Goal: Information Seeking & Learning: Check status

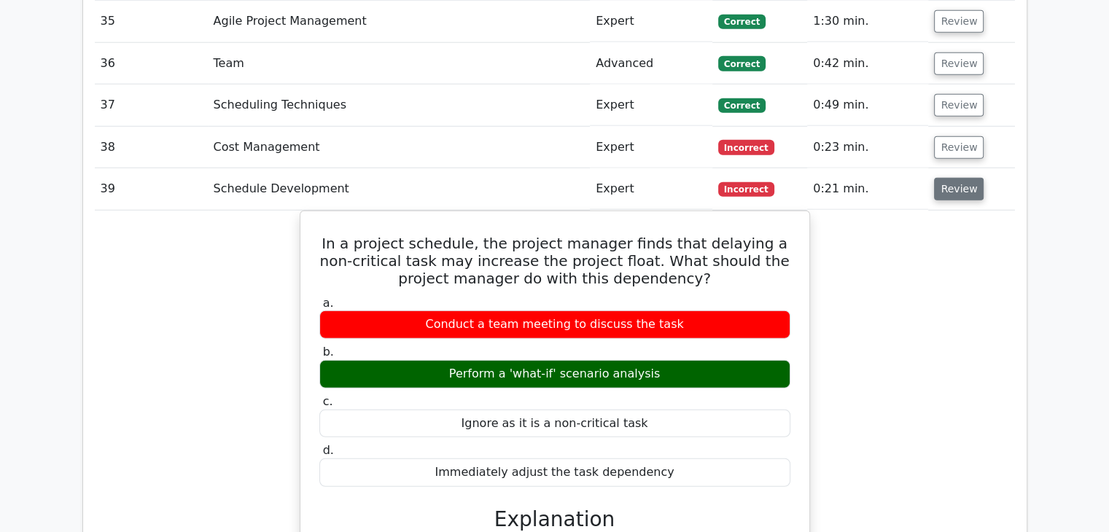
click at [942, 178] on button "Review" at bounding box center [959, 189] width 50 height 23
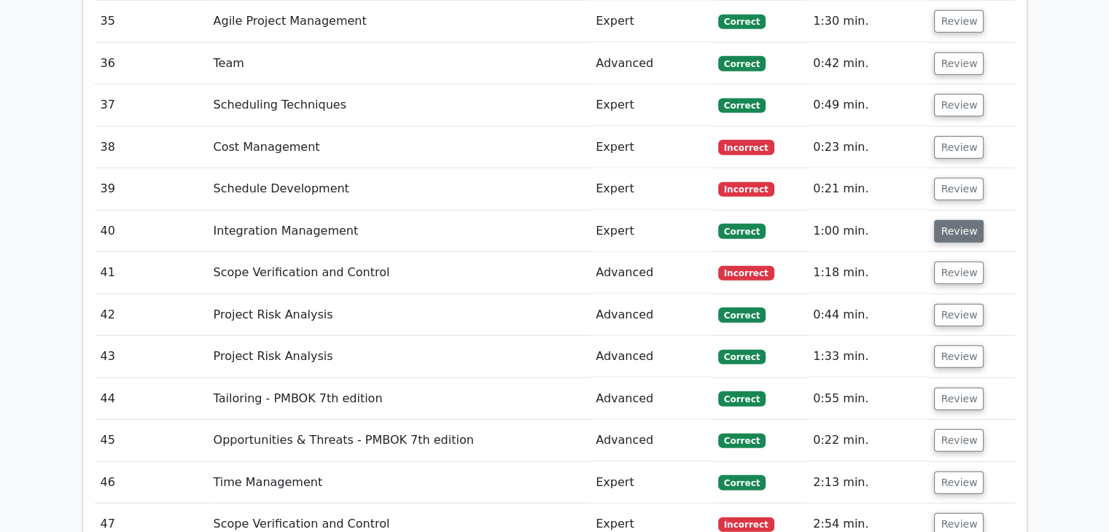
click at [945, 220] on button "Review" at bounding box center [959, 231] width 50 height 23
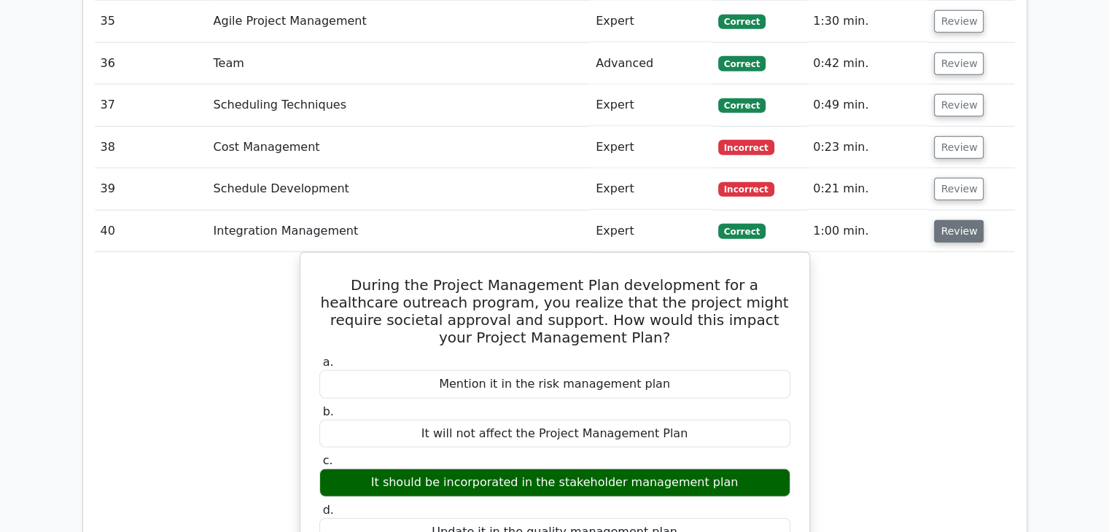
click at [959, 220] on button "Review" at bounding box center [959, 231] width 50 height 23
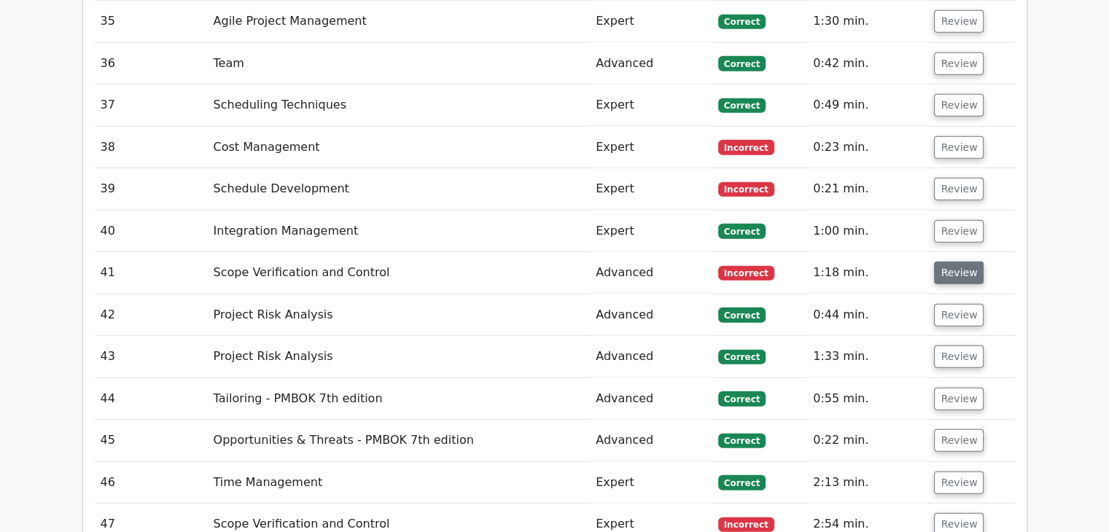
click at [961, 262] on button "Review" at bounding box center [959, 273] width 50 height 23
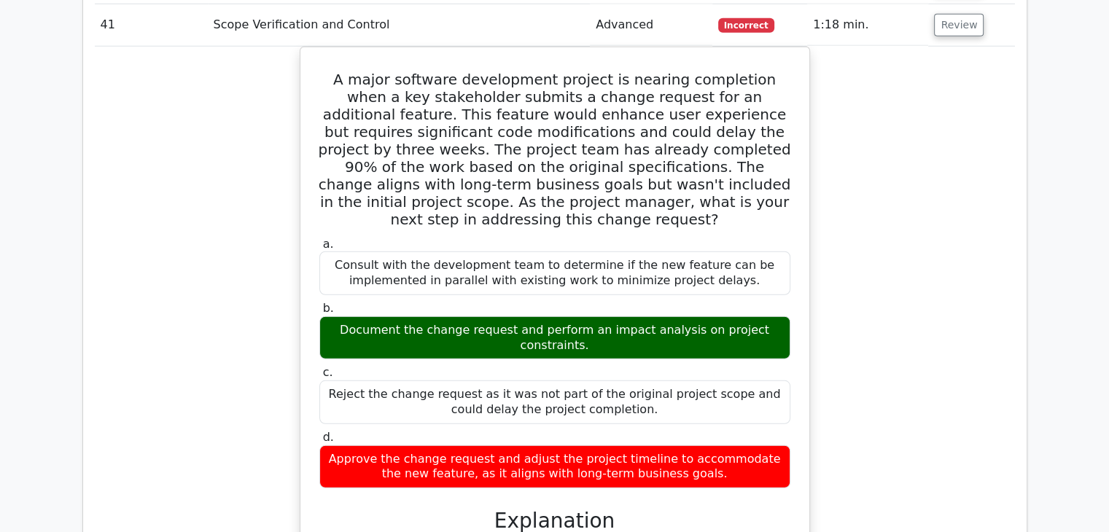
scroll to position [3936, 0]
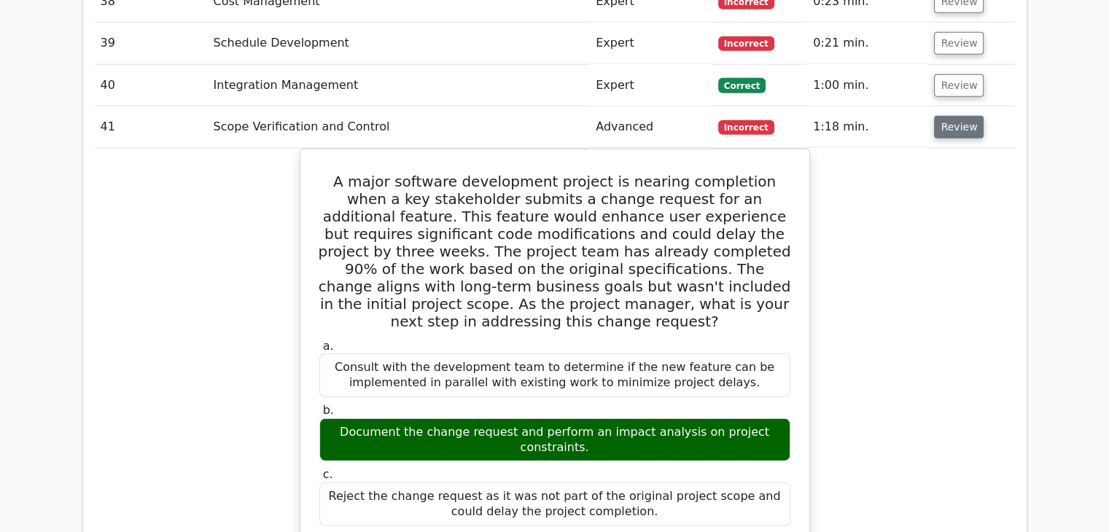
click at [958, 116] on button "Review" at bounding box center [959, 127] width 50 height 23
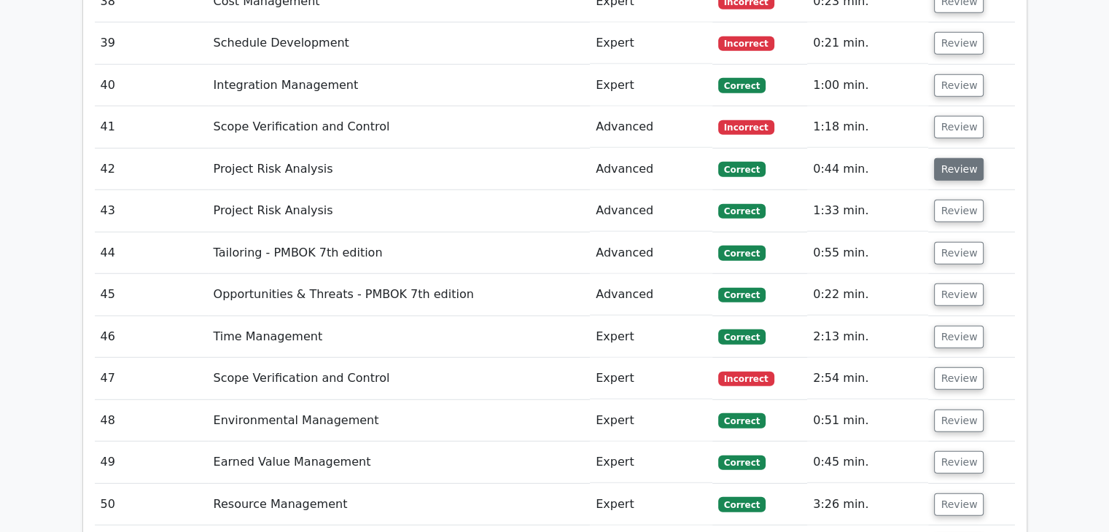
click at [942, 158] on button "Review" at bounding box center [959, 169] width 50 height 23
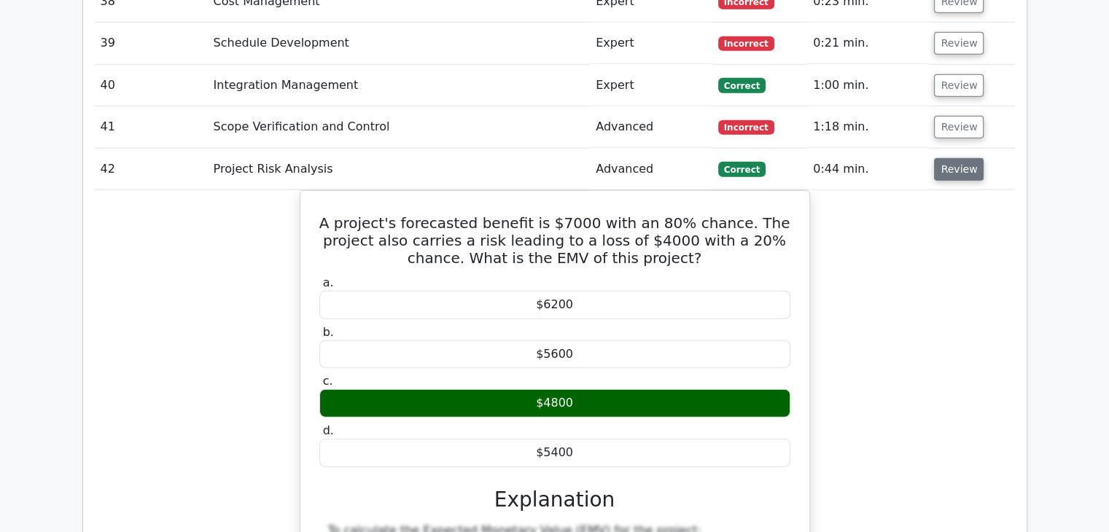
click at [941, 158] on button "Review" at bounding box center [959, 169] width 50 height 23
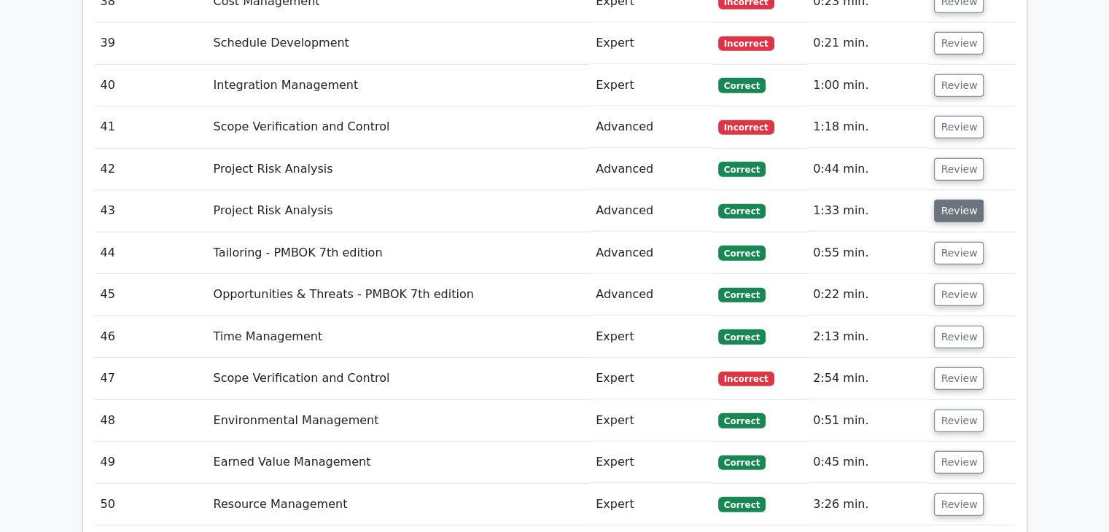
click at [955, 200] on button "Review" at bounding box center [959, 211] width 50 height 23
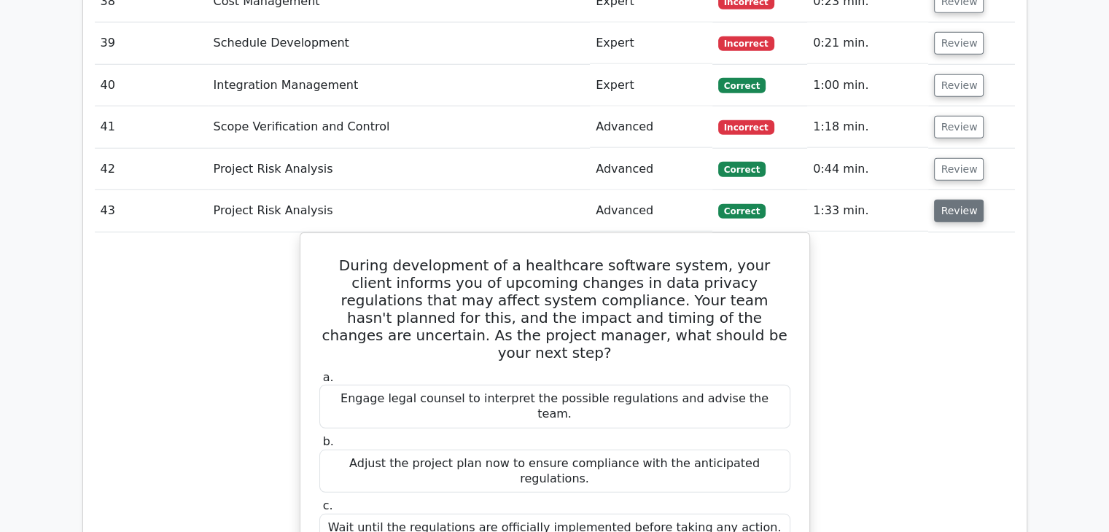
click at [956, 200] on button "Review" at bounding box center [959, 211] width 50 height 23
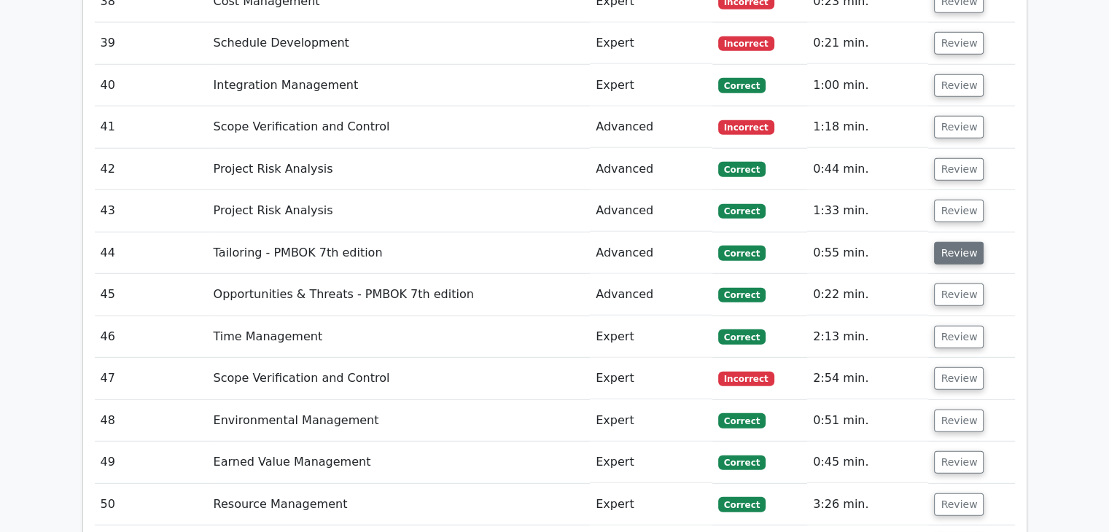
click at [947, 242] on button "Review" at bounding box center [959, 253] width 50 height 23
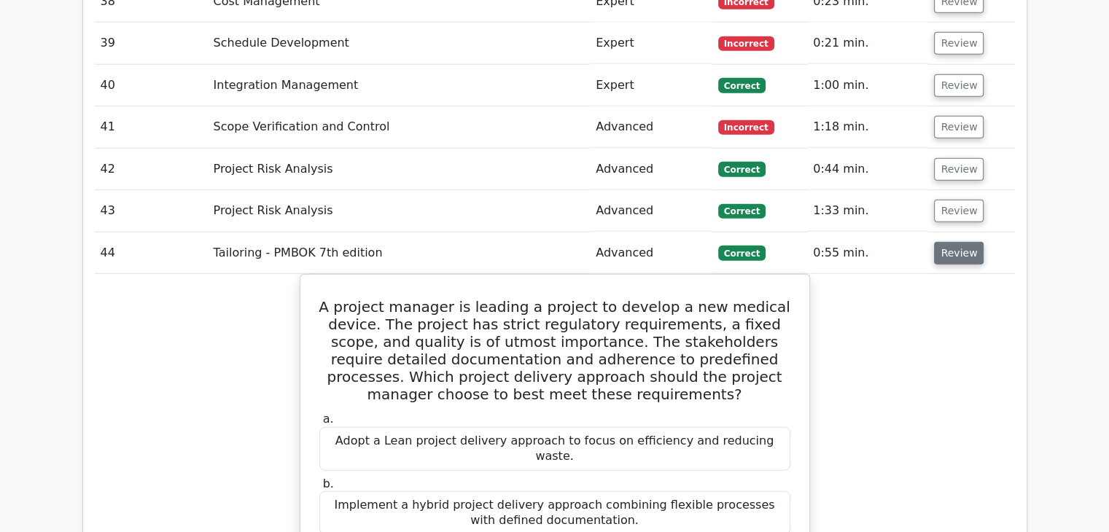
click at [944, 242] on button "Review" at bounding box center [959, 253] width 50 height 23
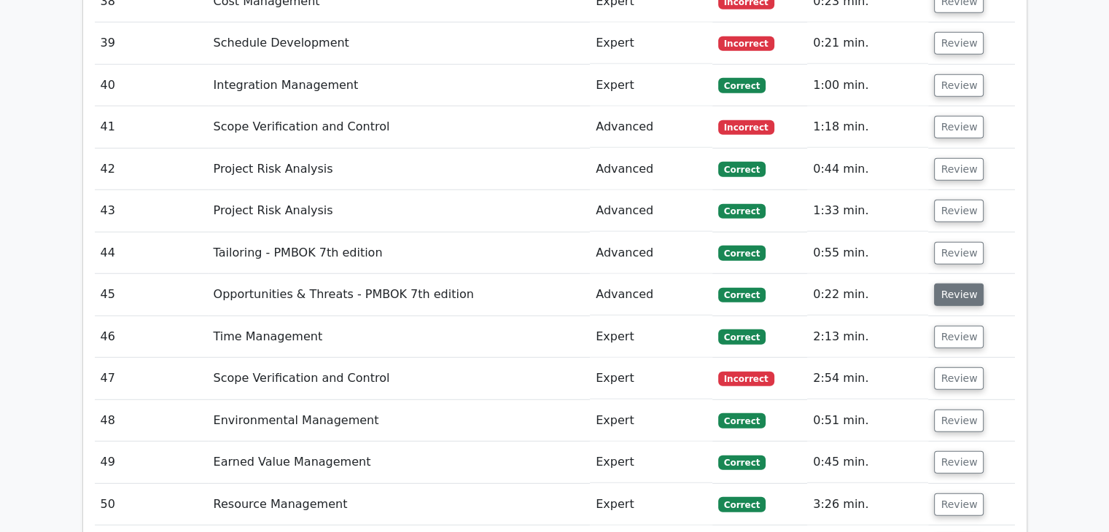
click at [967, 284] on button "Review" at bounding box center [959, 295] width 50 height 23
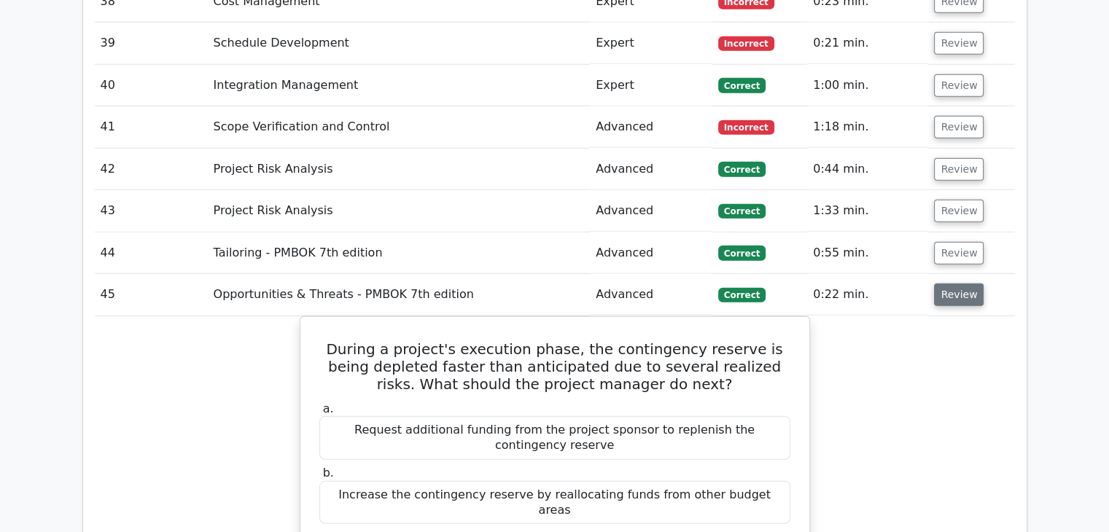
click at [949, 284] on button "Review" at bounding box center [959, 295] width 50 height 23
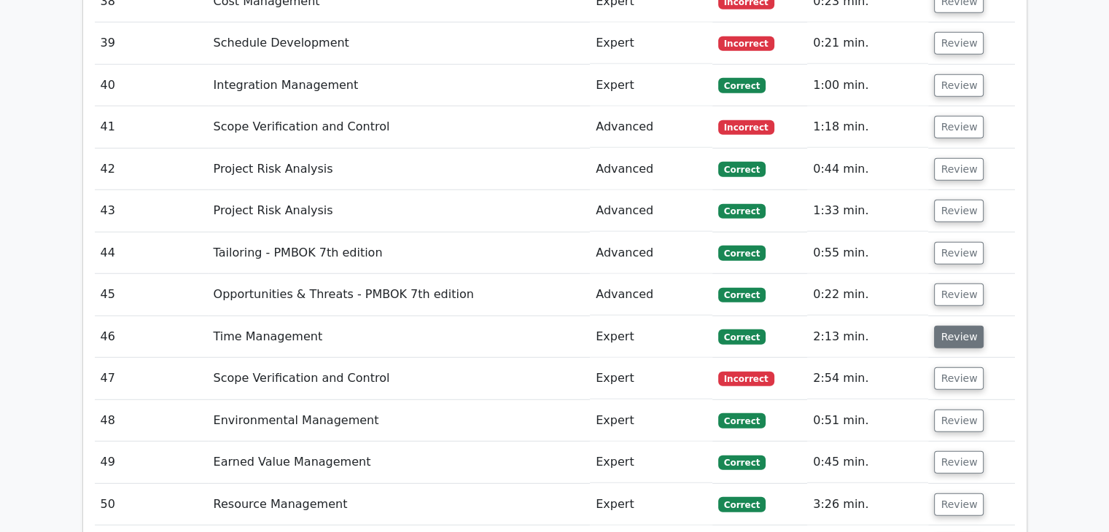
click at [944, 326] on button "Review" at bounding box center [959, 337] width 50 height 23
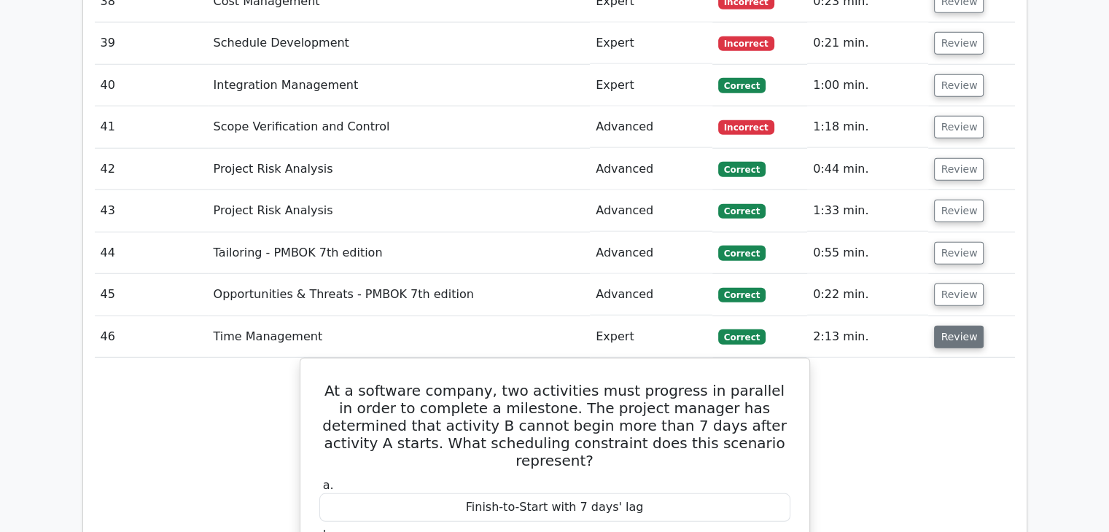
click at [947, 326] on button "Review" at bounding box center [959, 337] width 50 height 23
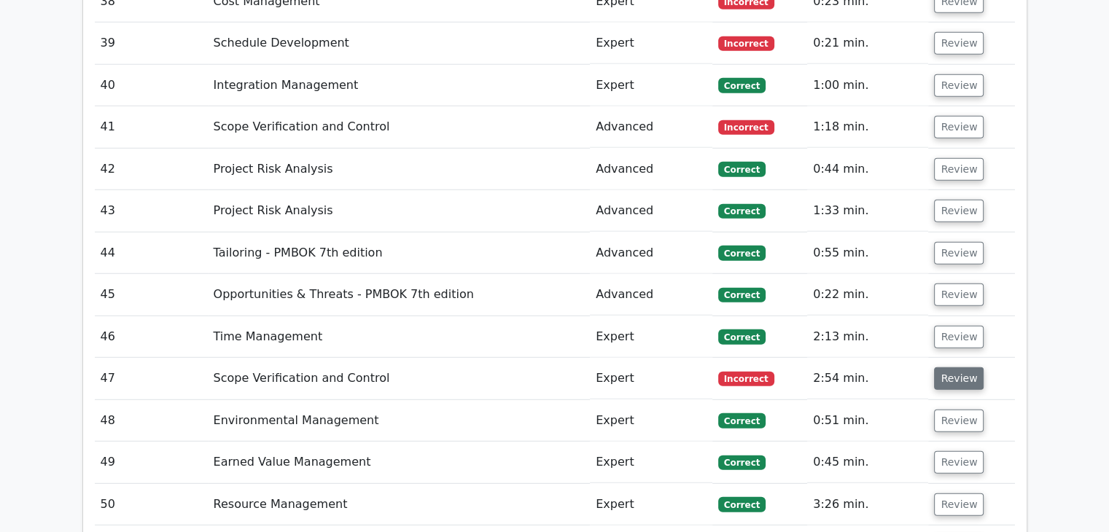
click at [947, 367] on button "Review" at bounding box center [959, 378] width 50 height 23
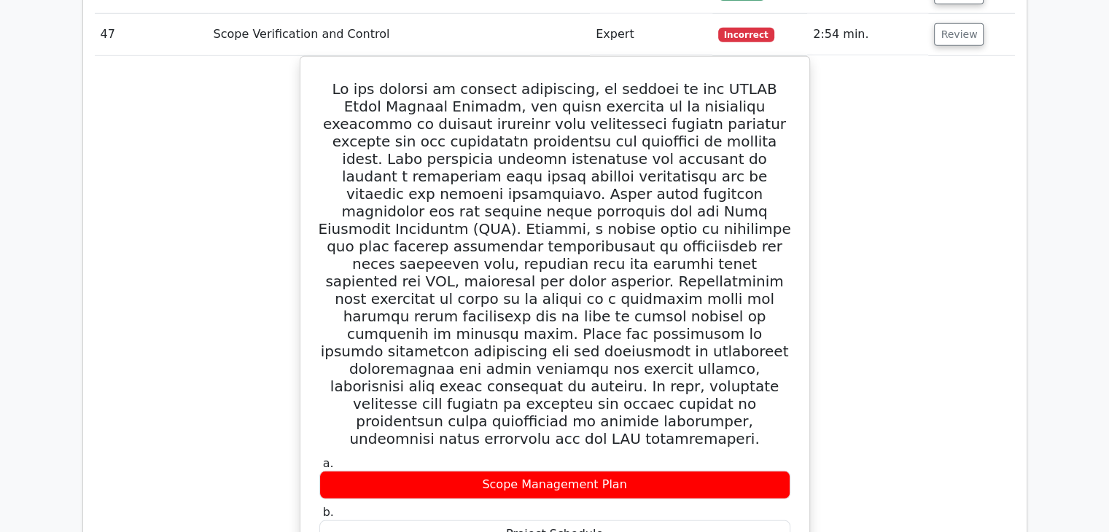
scroll to position [4009, 0]
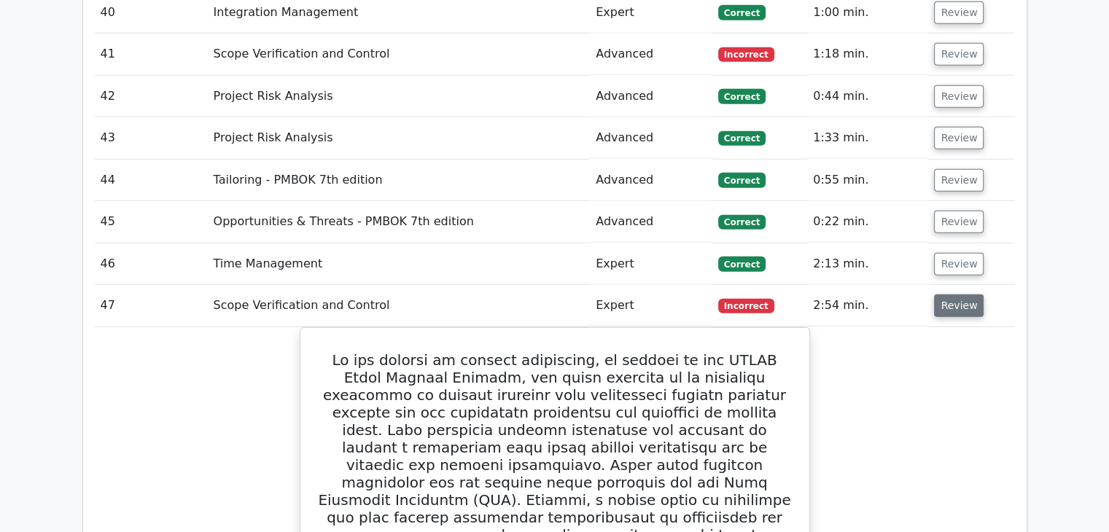
click at [948, 294] on button "Review" at bounding box center [959, 305] width 50 height 23
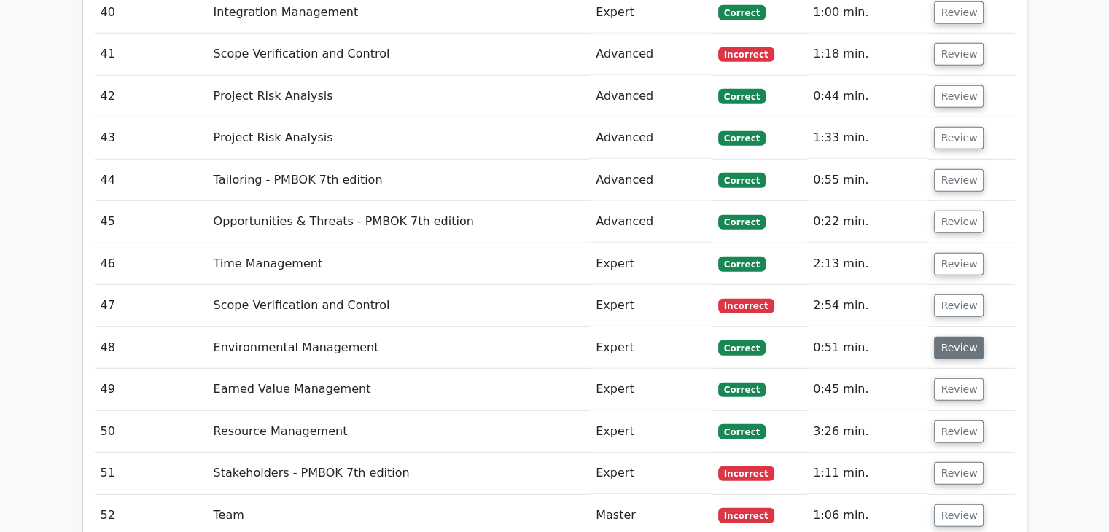
click at [953, 337] on button "Review" at bounding box center [959, 348] width 50 height 23
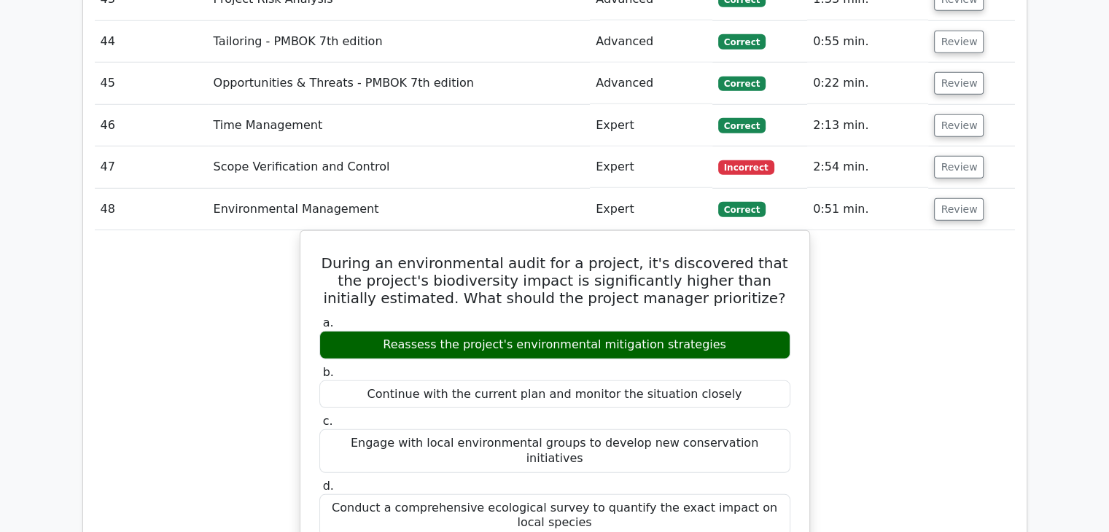
scroll to position [4154, 0]
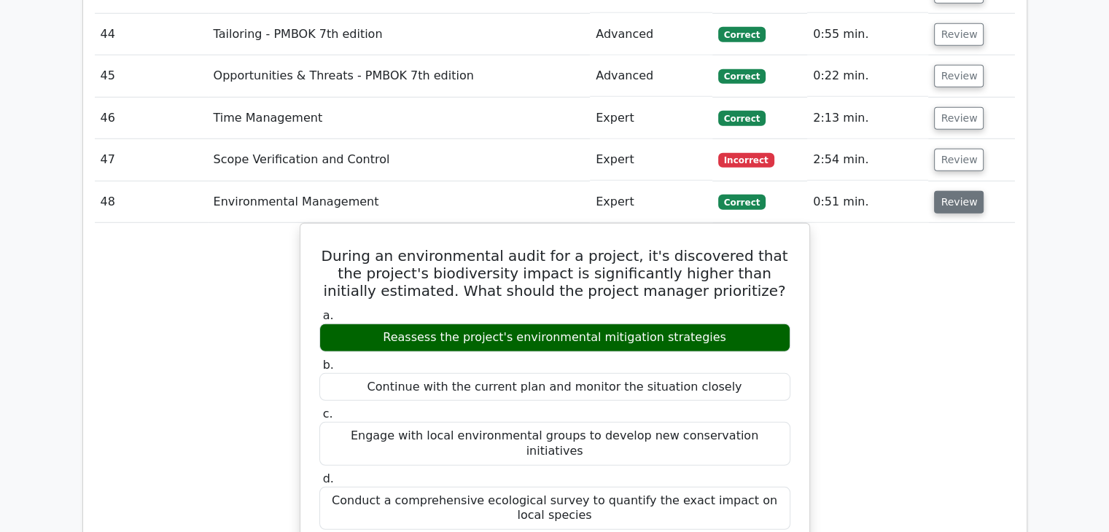
click at [958, 191] on button "Review" at bounding box center [959, 202] width 50 height 23
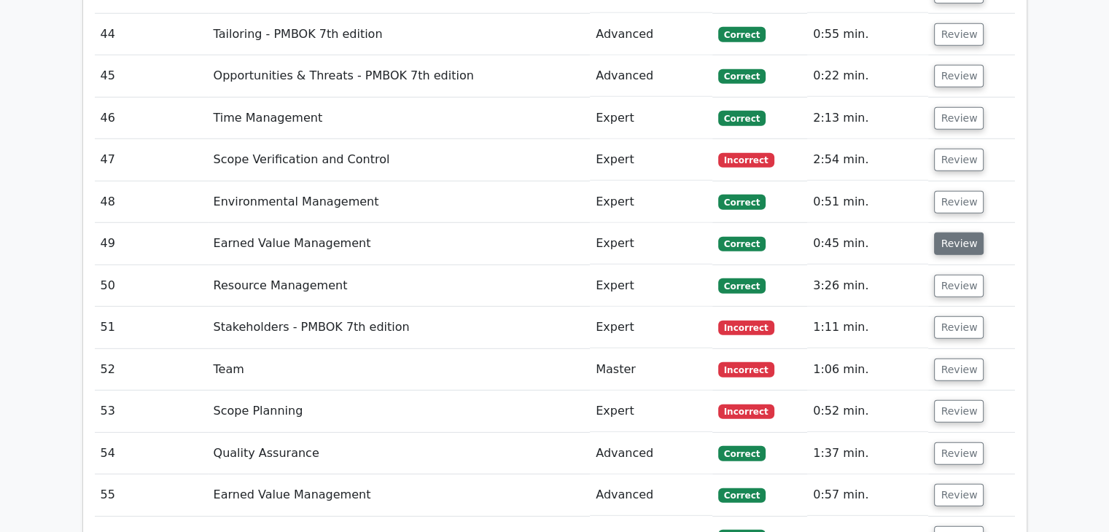
click at [947, 232] on button "Review" at bounding box center [959, 243] width 50 height 23
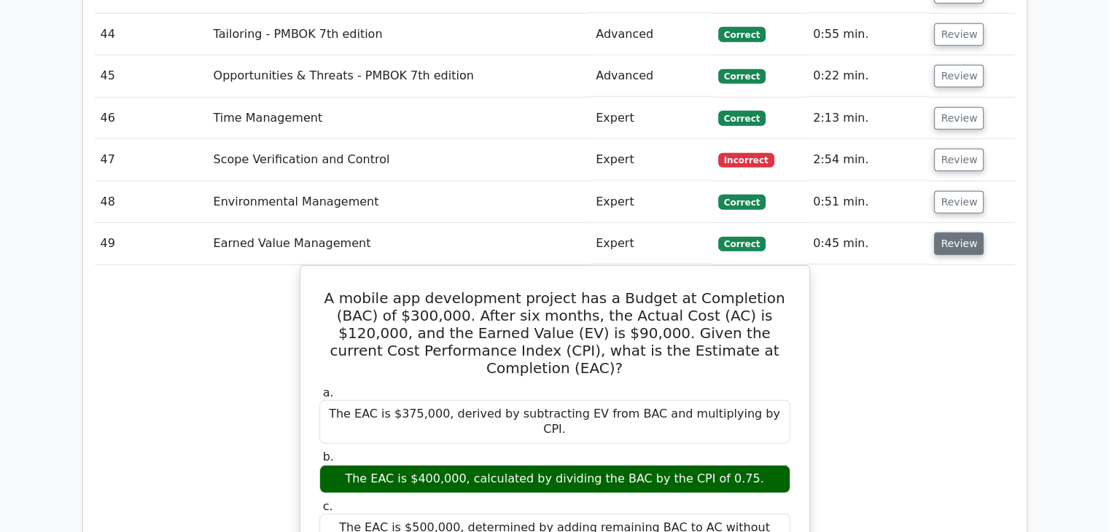
click at [963, 232] on button "Review" at bounding box center [959, 243] width 50 height 23
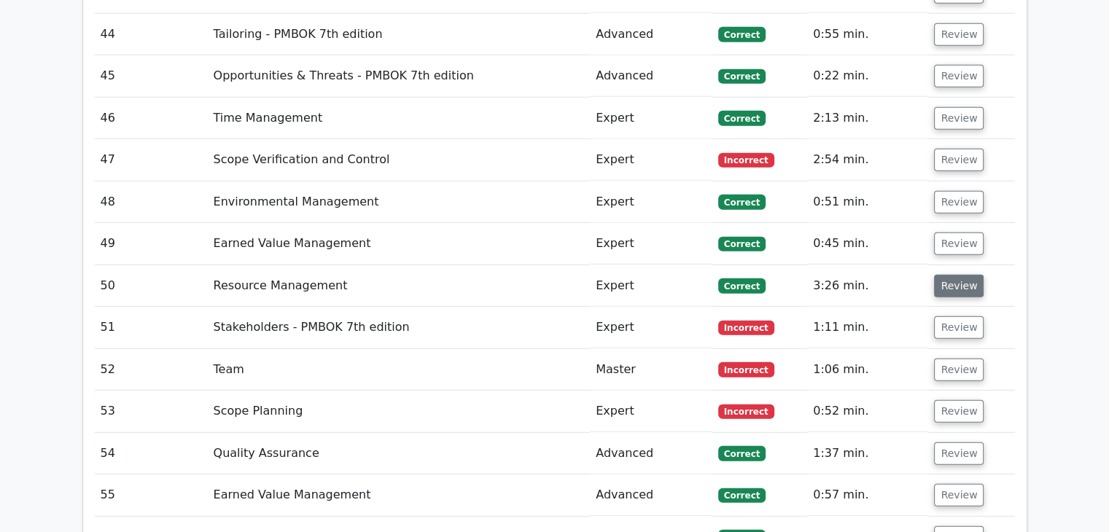
click at [955, 275] on button "Review" at bounding box center [959, 286] width 50 height 23
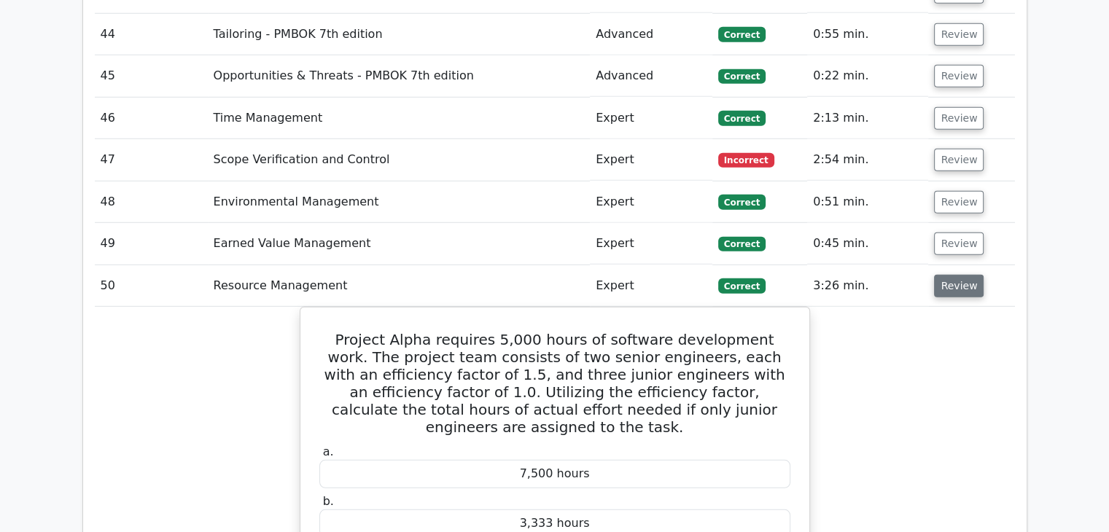
click at [950, 275] on button "Review" at bounding box center [959, 286] width 50 height 23
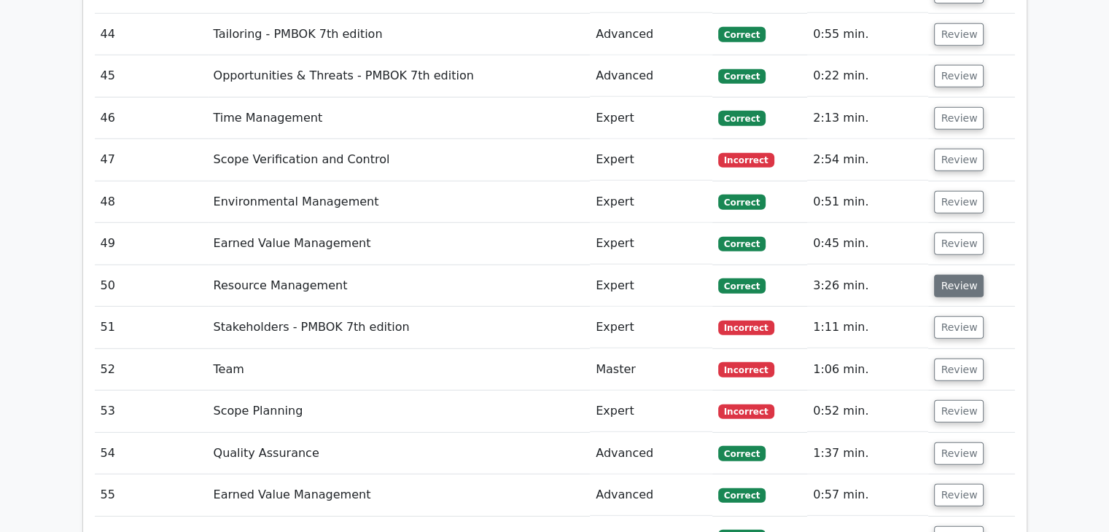
click at [942, 275] on button "Review" at bounding box center [959, 286] width 50 height 23
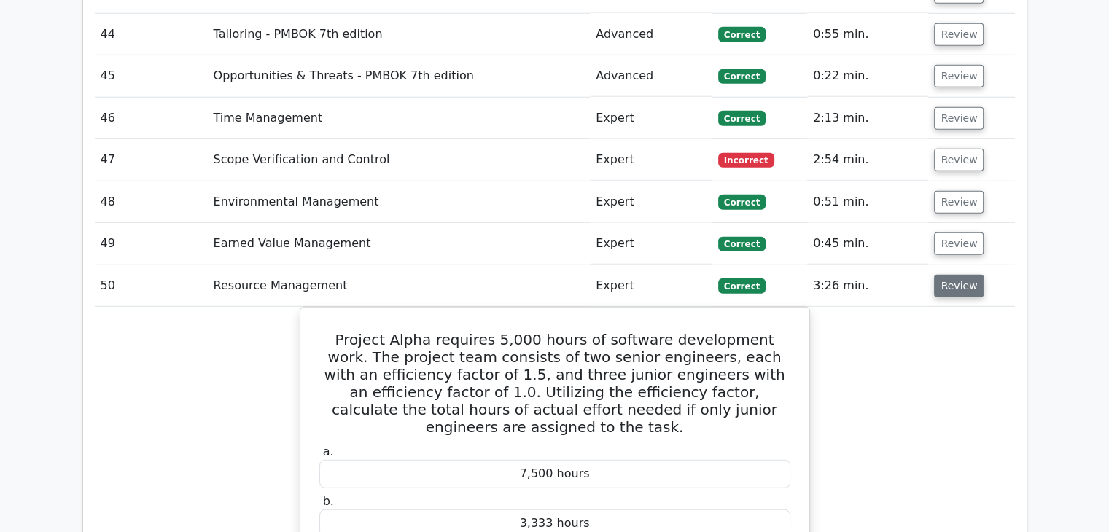
click at [958, 275] on button "Review" at bounding box center [959, 286] width 50 height 23
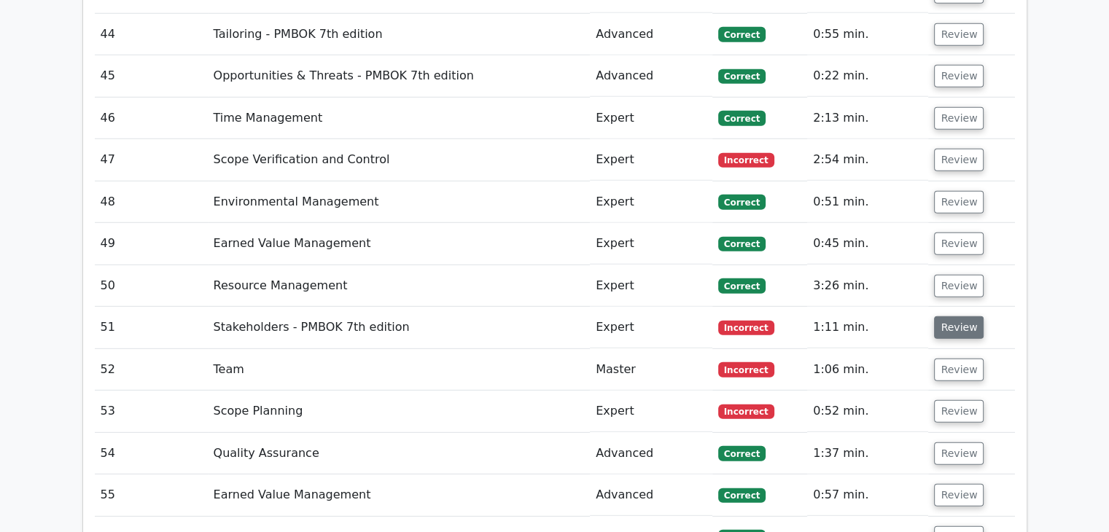
click at [953, 316] on button "Review" at bounding box center [959, 327] width 50 height 23
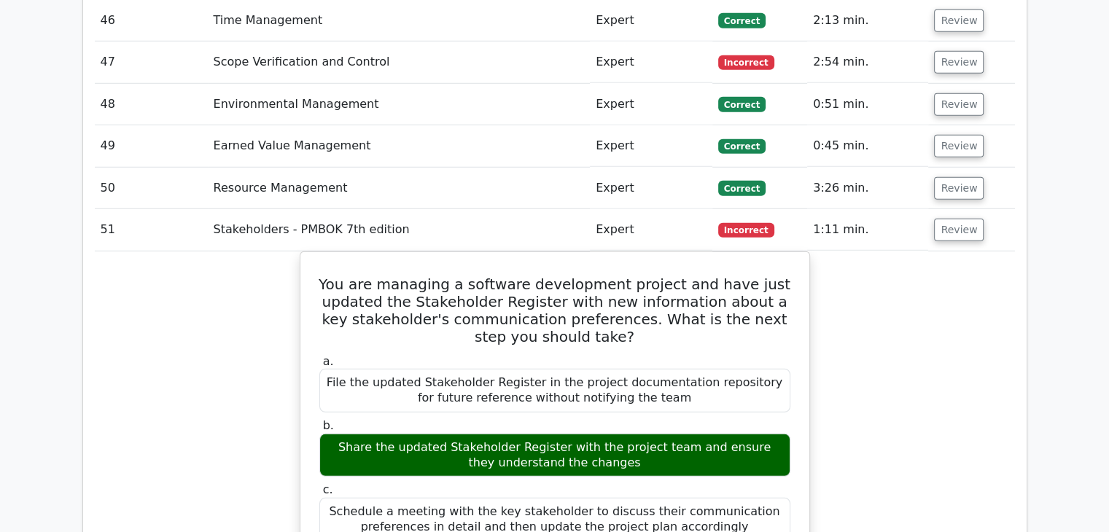
scroll to position [4227, 0]
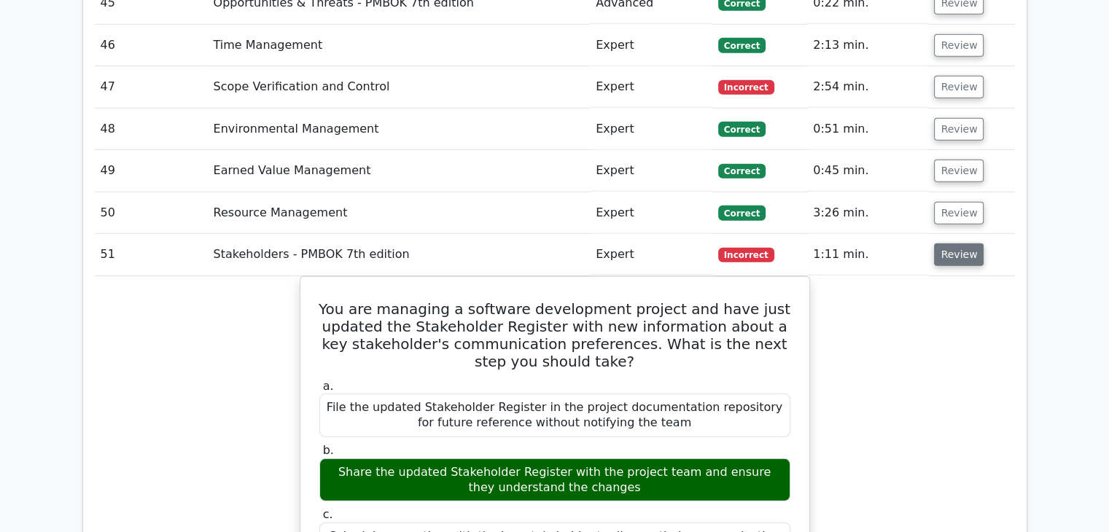
click at [952, 243] on button "Review" at bounding box center [959, 254] width 50 height 23
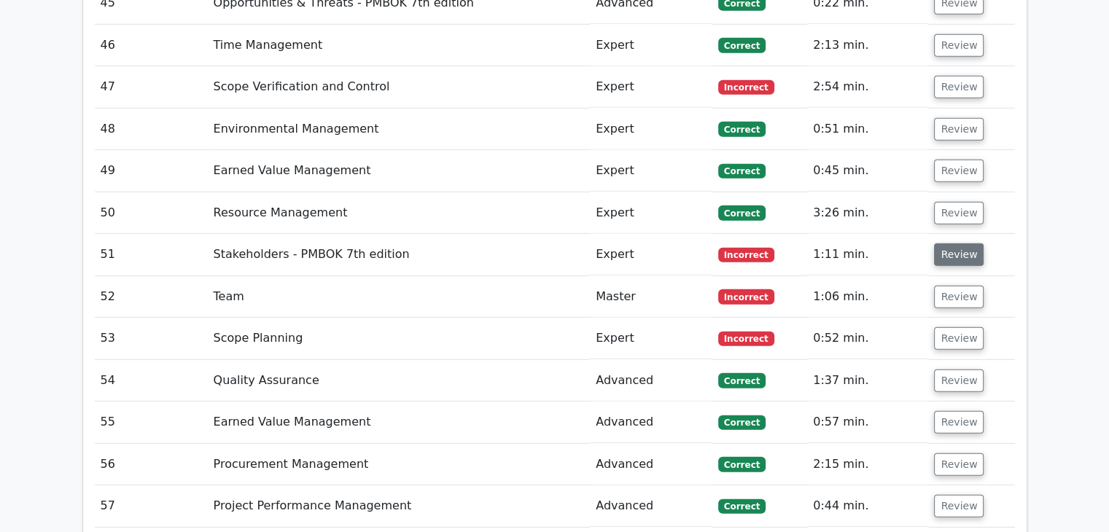
click at [949, 243] on button "Review" at bounding box center [959, 254] width 50 height 23
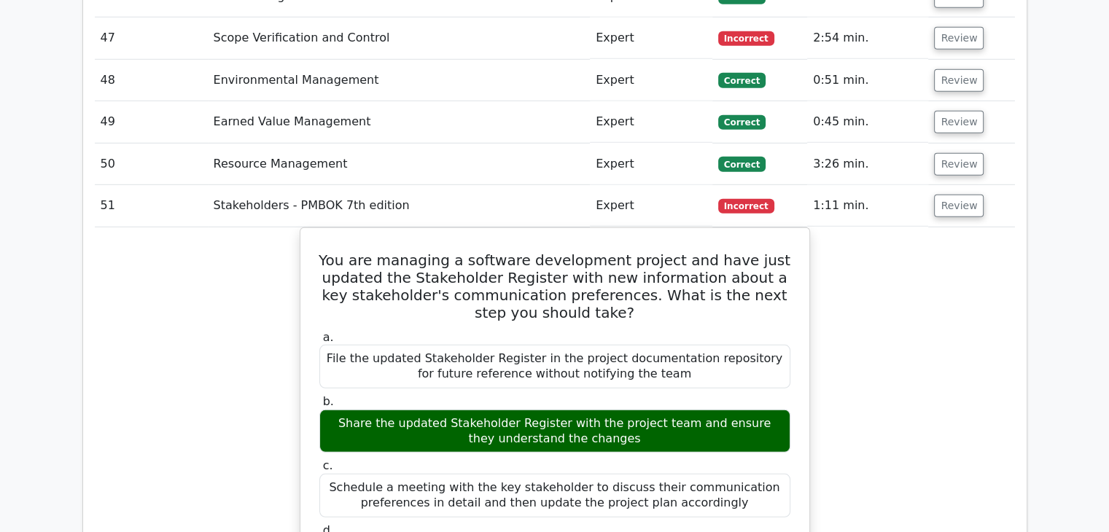
scroll to position [4300, 0]
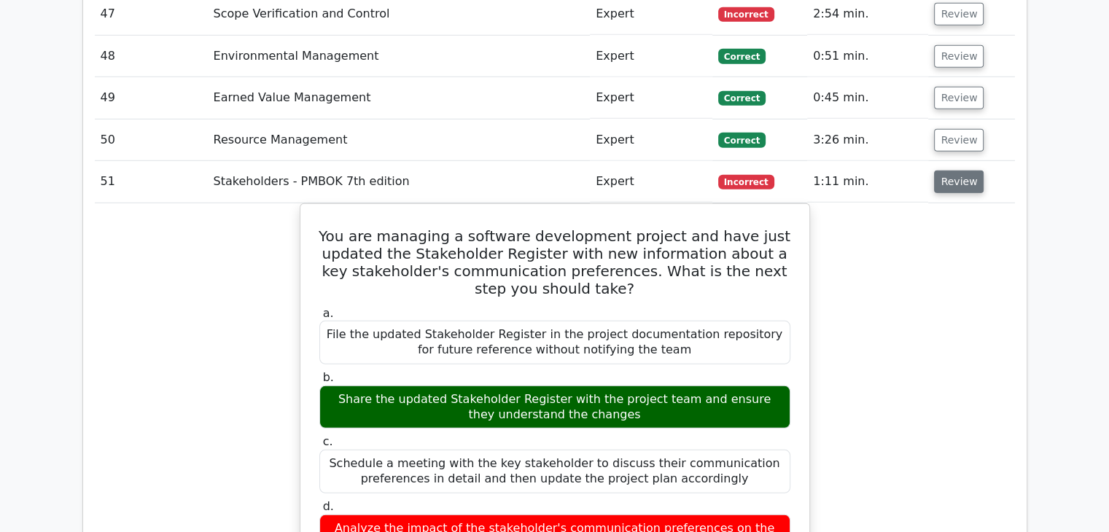
click at [953, 171] on button "Review" at bounding box center [959, 182] width 50 height 23
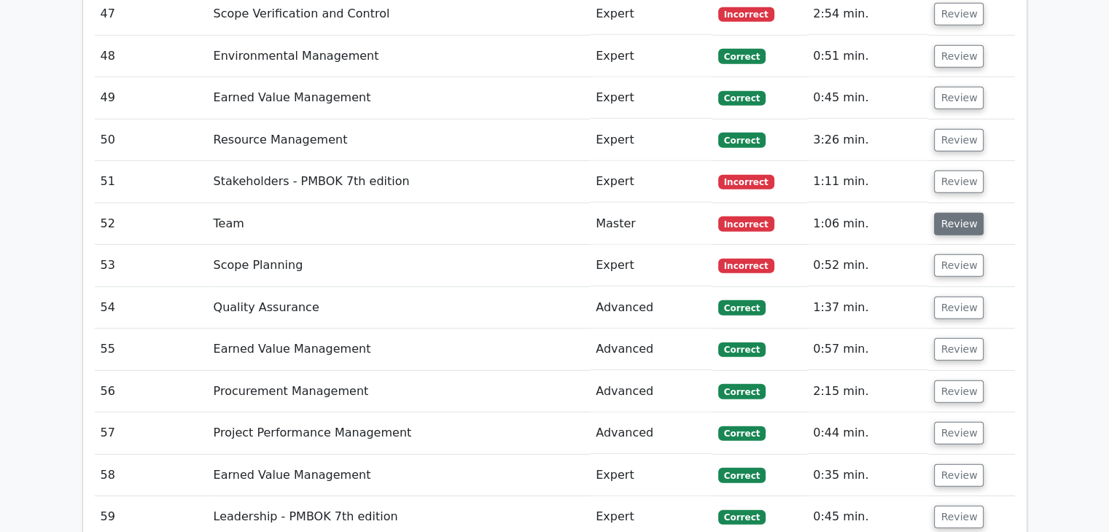
click at [953, 213] on button "Review" at bounding box center [959, 224] width 50 height 23
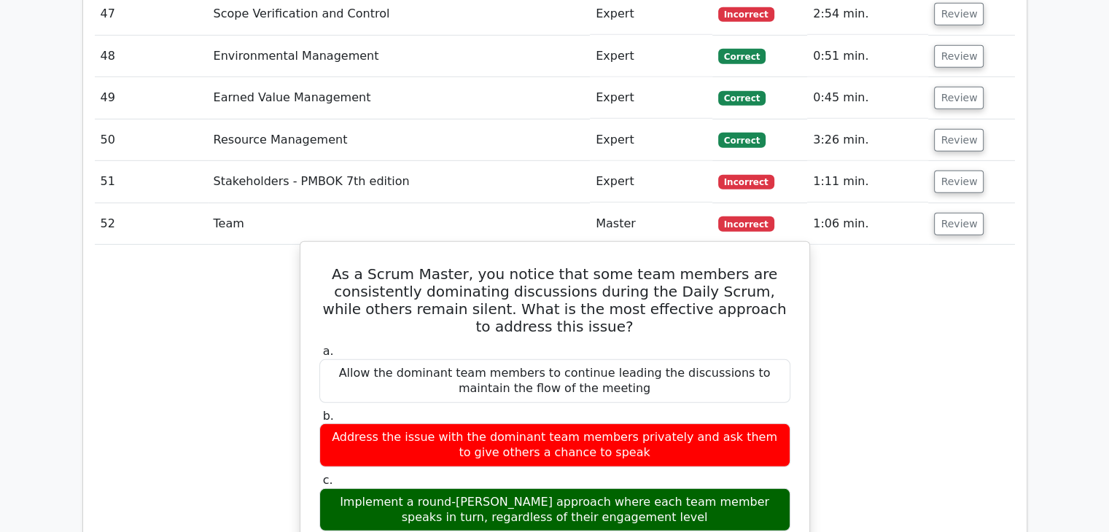
drag, startPoint x: 359, startPoint y: 187, endPoint x: 601, endPoint y: 497, distance: 393.5
copy div "As a Scrum Master, you notice that some team members are consistently dominatin…"
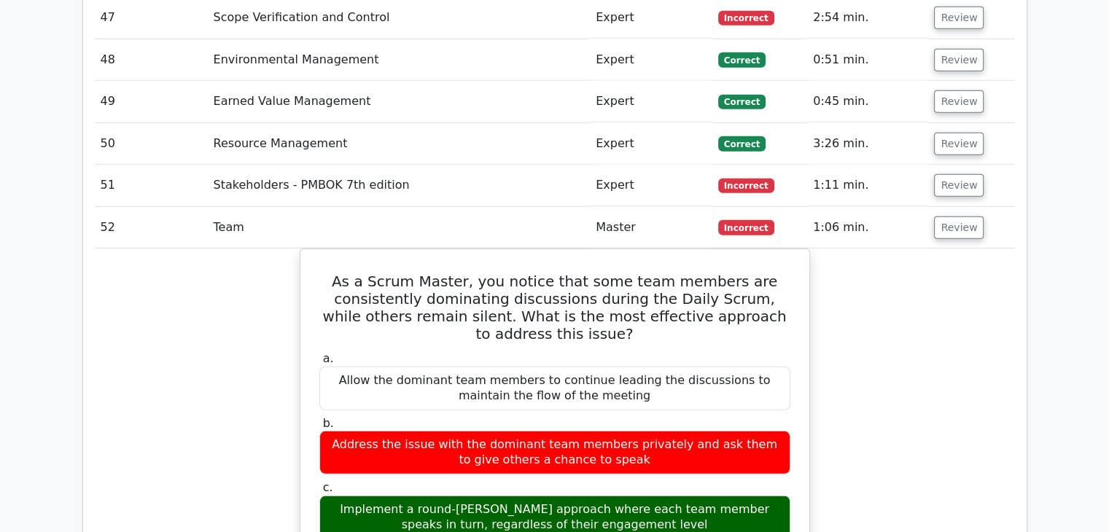
drag, startPoint x: 1061, startPoint y: 310, endPoint x: 1037, endPoint y: 410, distance: 103.4
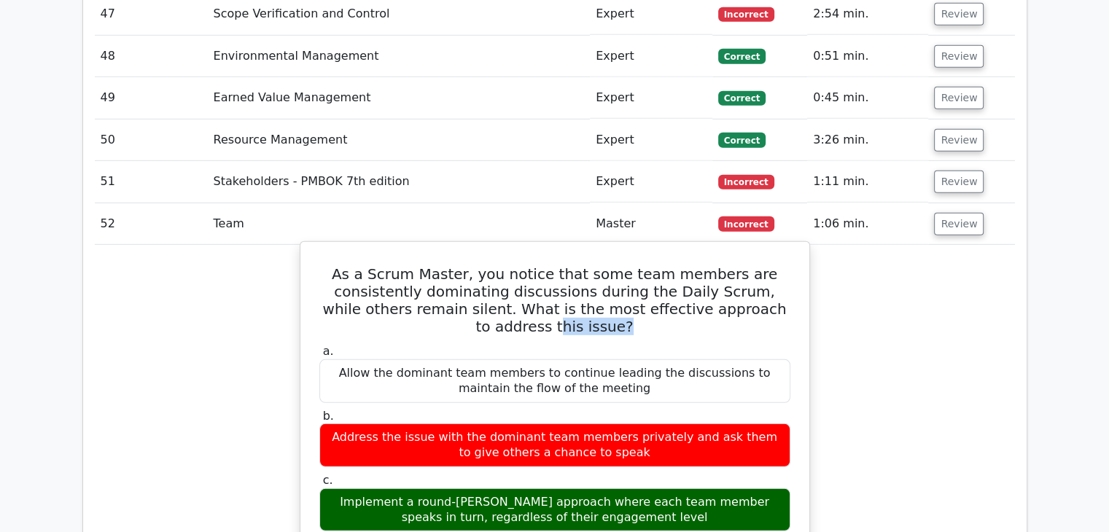
drag, startPoint x: 590, startPoint y: 247, endPoint x: 527, endPoint y: 241, distance: 63.7
click at [527, 265] on h5 "As a Scrum Master, you notice that some team members are consistently dominatin…" at bounding box center [555, 300] width 474 height 70
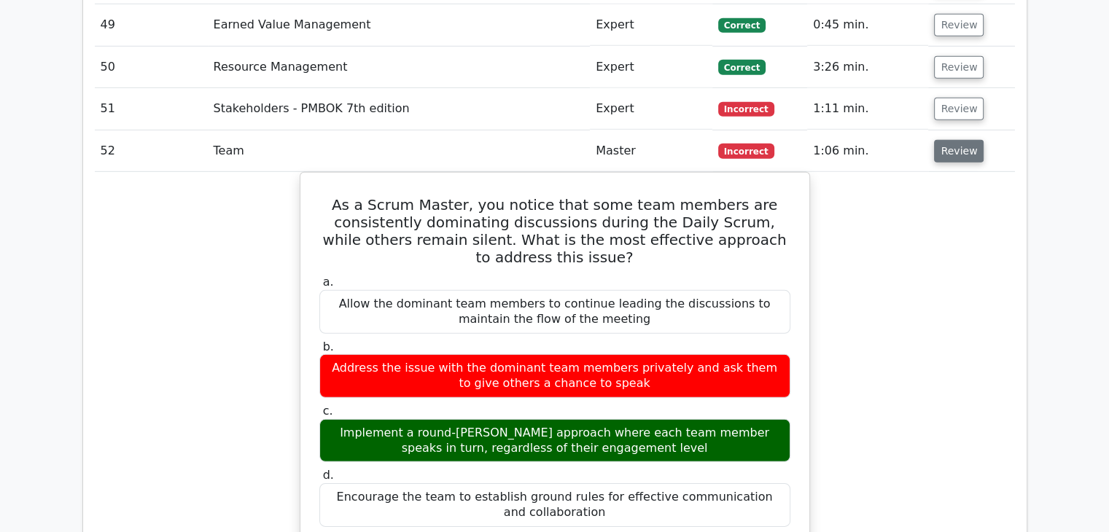
click at [953, 140] on button "Review" at bounding box center [959, 151] width 50 height 23
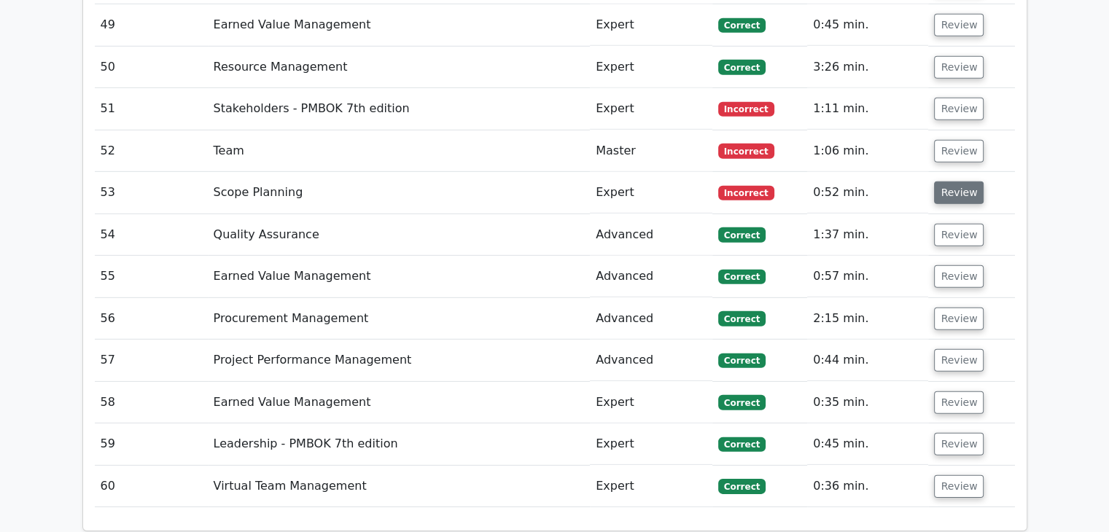
click at [958, 181] on button "Review" at bounding box center [959, 192] width 50 height 23
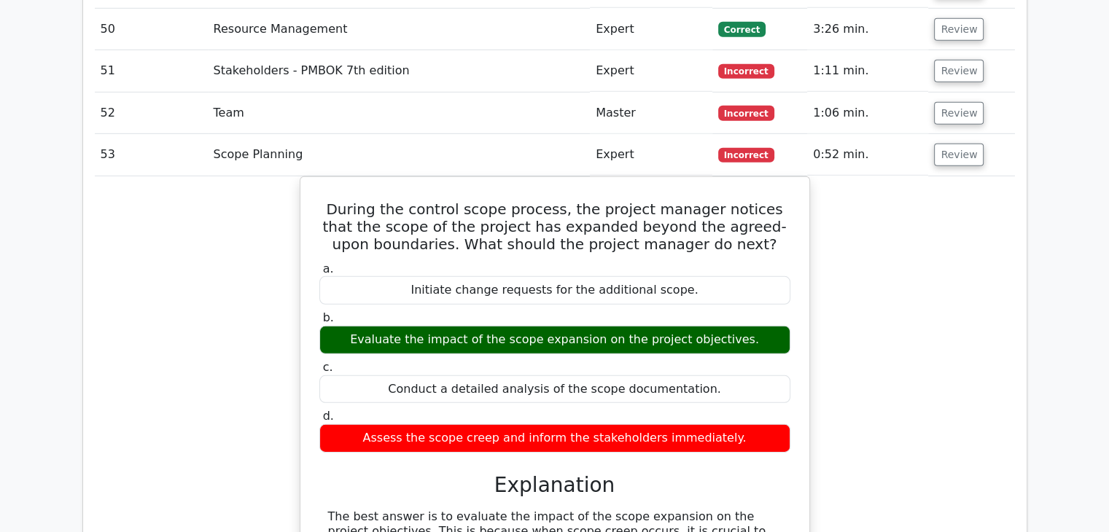
scroll to position [4446, 0]
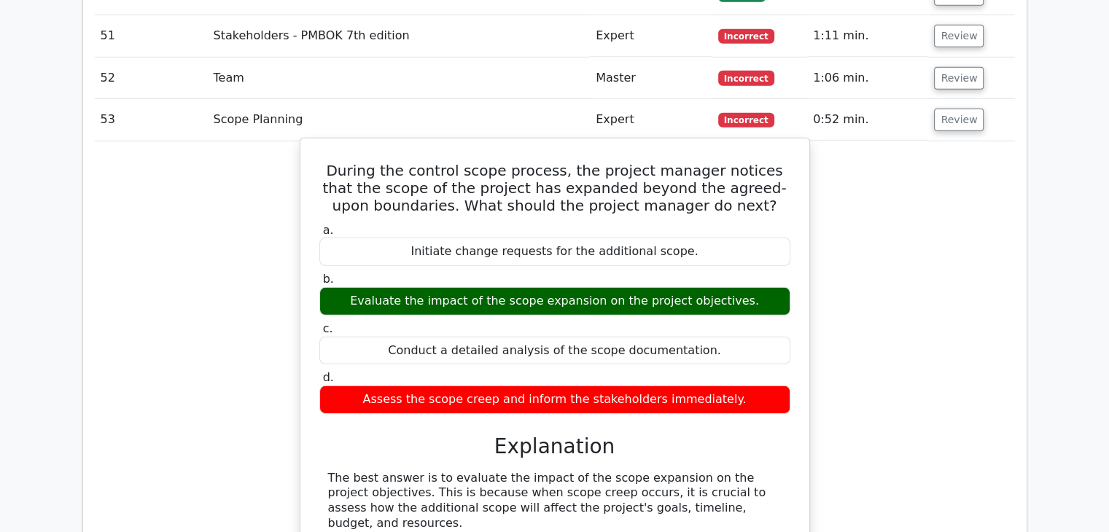
drag, startPoint x: 854, startPoint y: 273, endPoint x: 708, endPoint y: 273, distance: 145.8
click at [856, 273] on div "During the control scope process, the project manager notices that the scope of…" at bounding box center [555, 467] width 920 height 653
drag, startPoint x: 320, startPoint y: 86, endPoint x: 758, endPoint y: 316, distance: 494.9
click at [758, 316] on div "During the control scope process, the project manager notices that the scope of…" at bounding box center [554, 455] width 497 height 622
copy div "During the control scope process, the project manager notices that the scope of…"
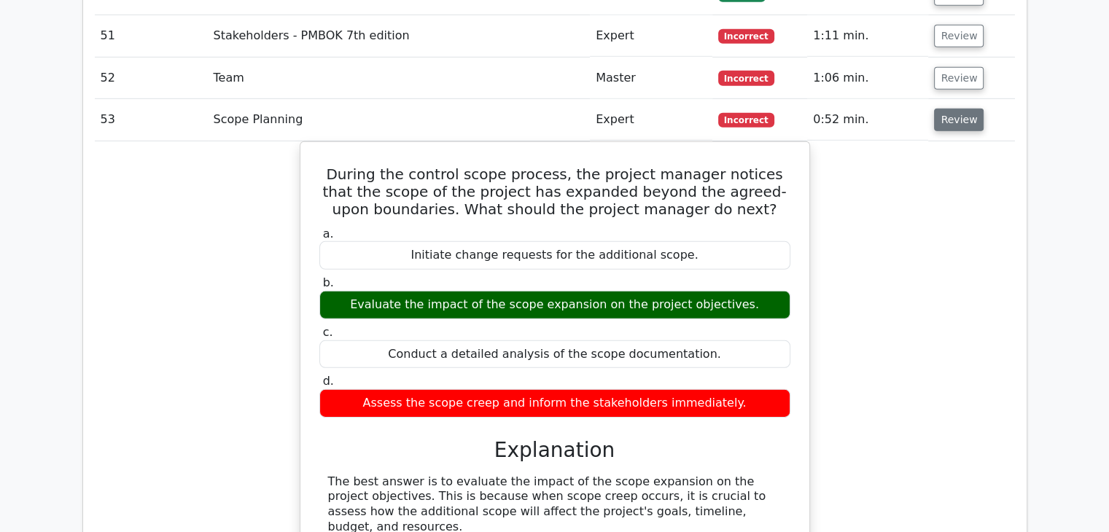
click at [950, 109] on button "Review" at bounding box center [959, 120] width 50 height 23
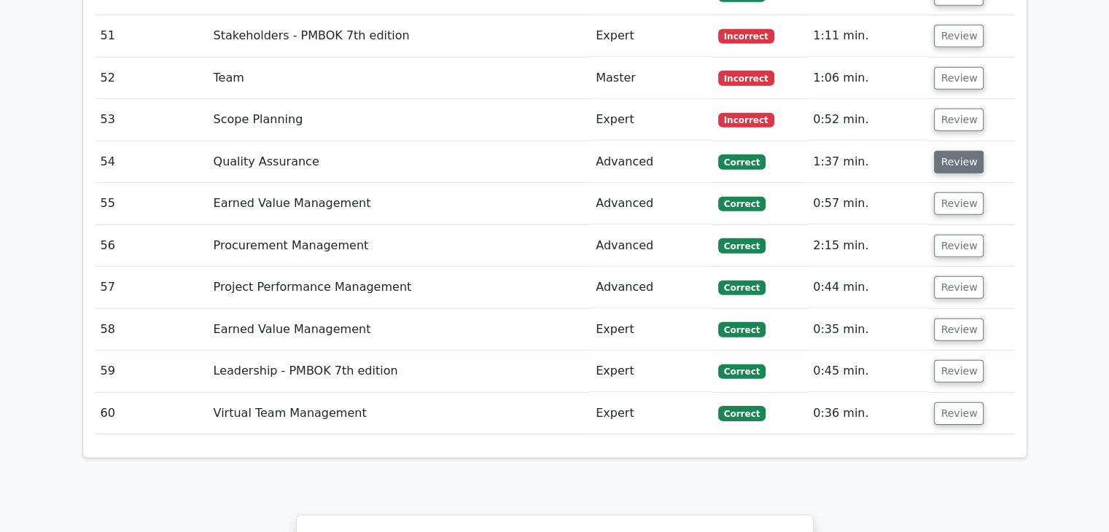
click at [950, 151] on button "Review" at bounding box center [959, 162] width 50 height 23
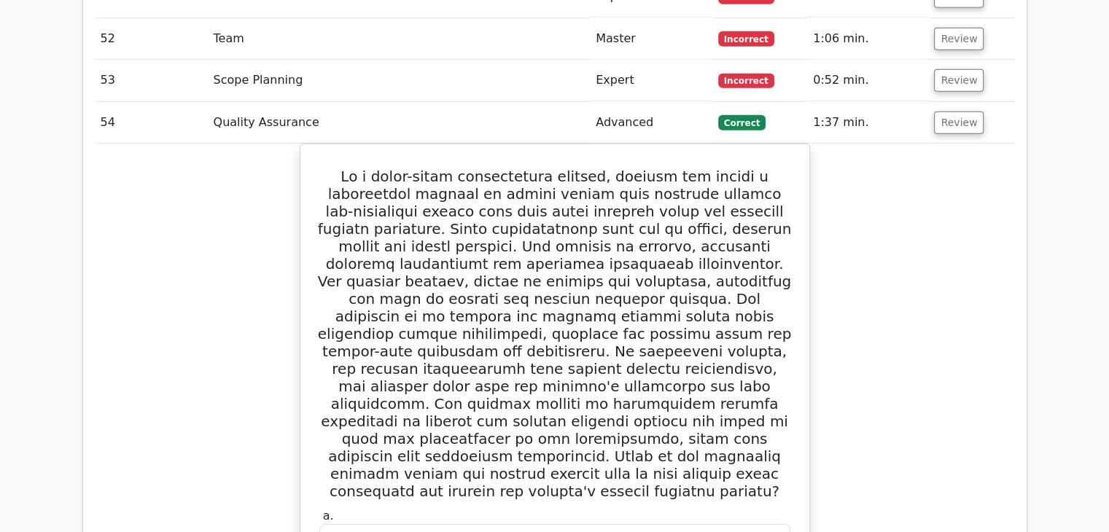
scroll to position [4519, 0]
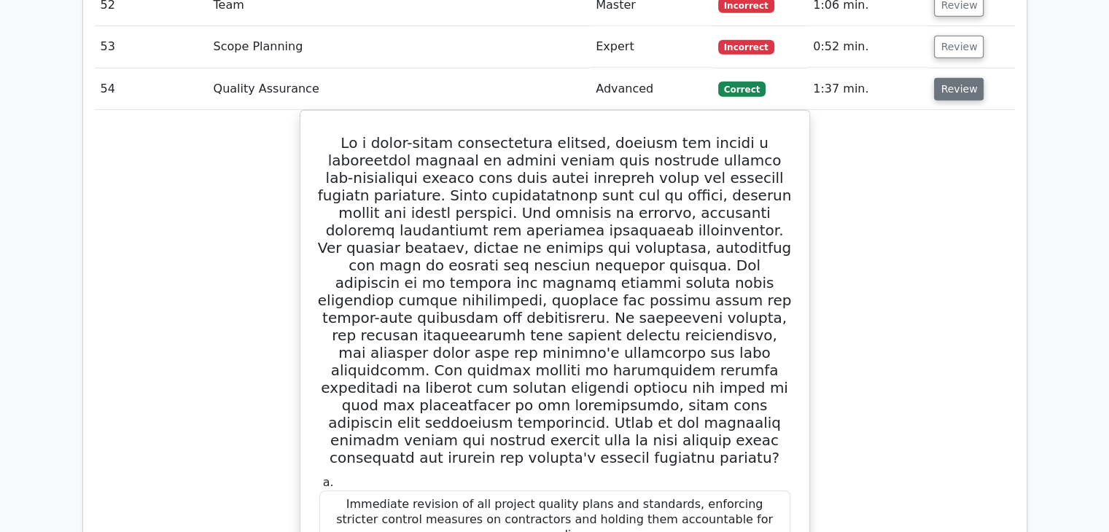
click at [953, 78] on button "Review" at bounding box center [959, 89] width 50 height 23
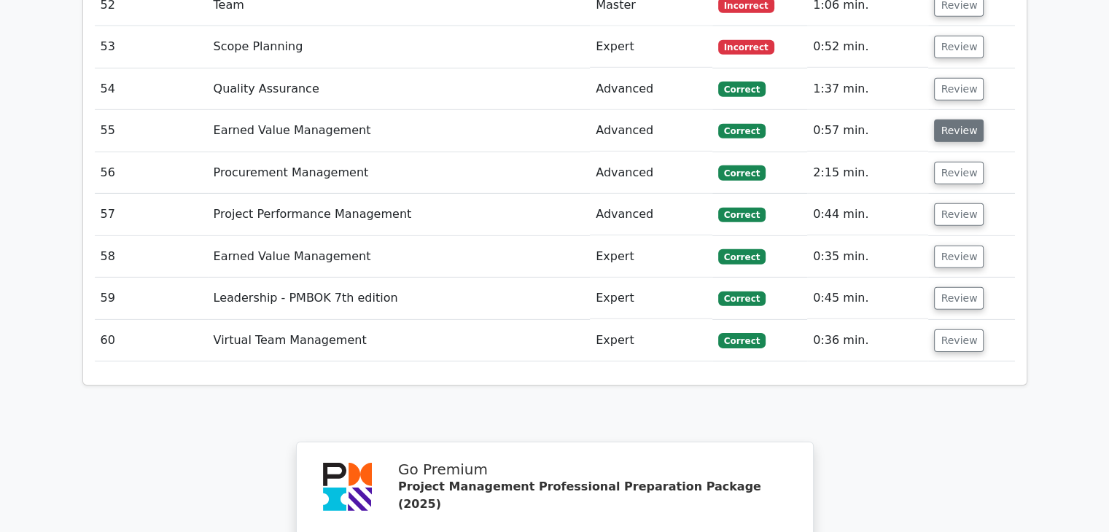
click at [949, 120] on button "Review" at bounding box center [959, 131] width 50 height 23
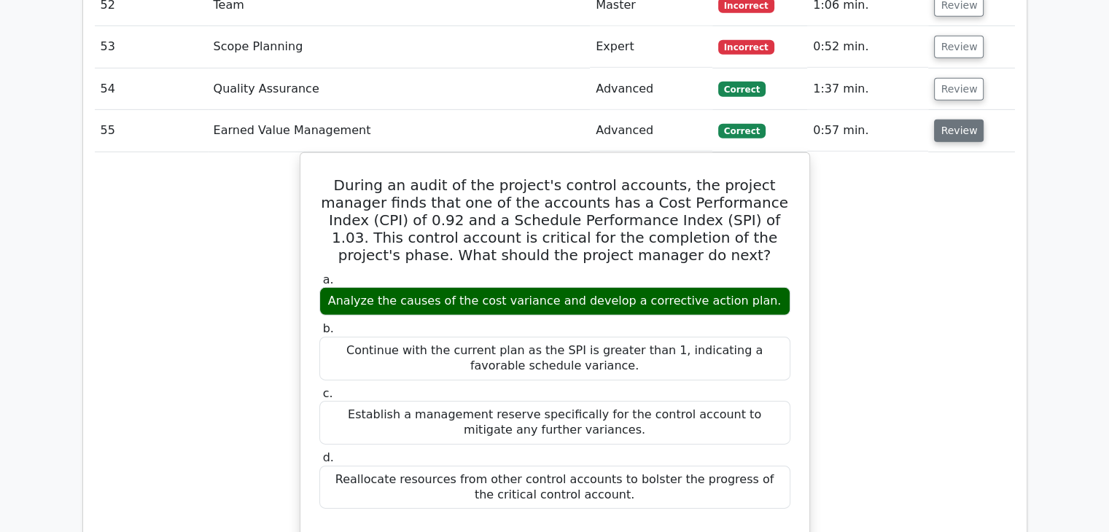
click at [945, 120] on button "Review" at bounding box center [959, 131] width 50 height 23
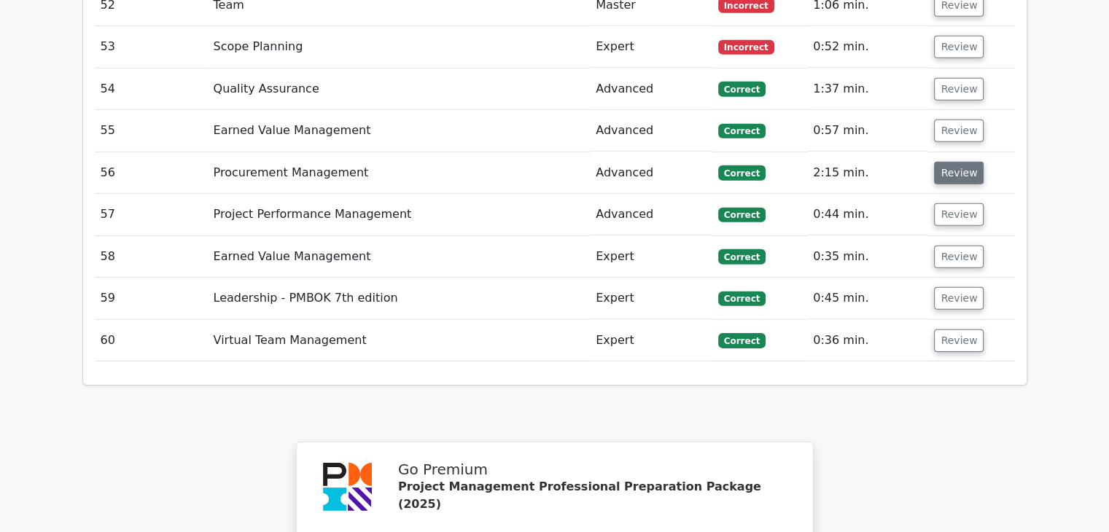
click at [958, 162] on button "Review" at bounding box center [959, 173] width 50 height 23
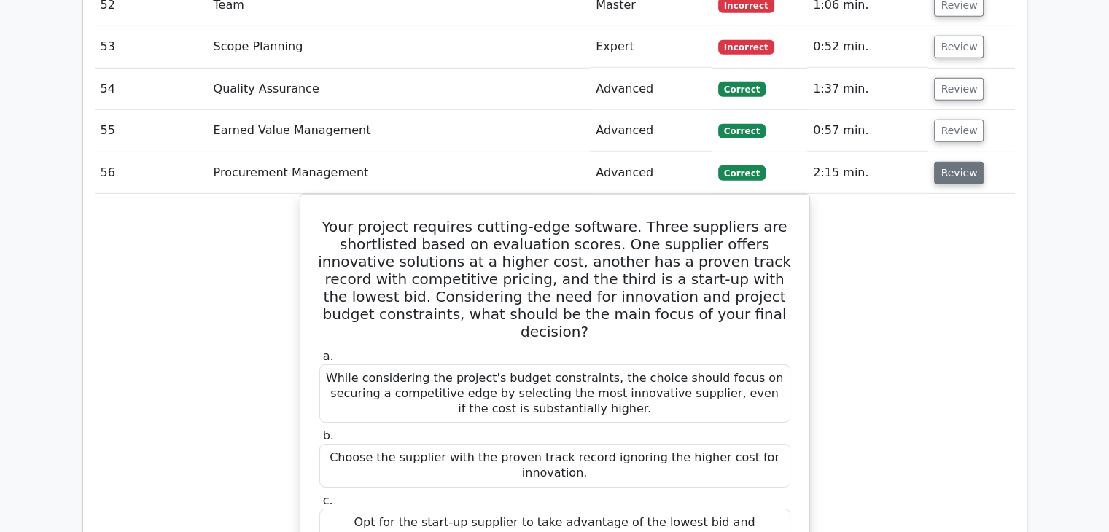
click at [953, 162] on button "Review" at bounding box center [959, 173] width 50 height 23
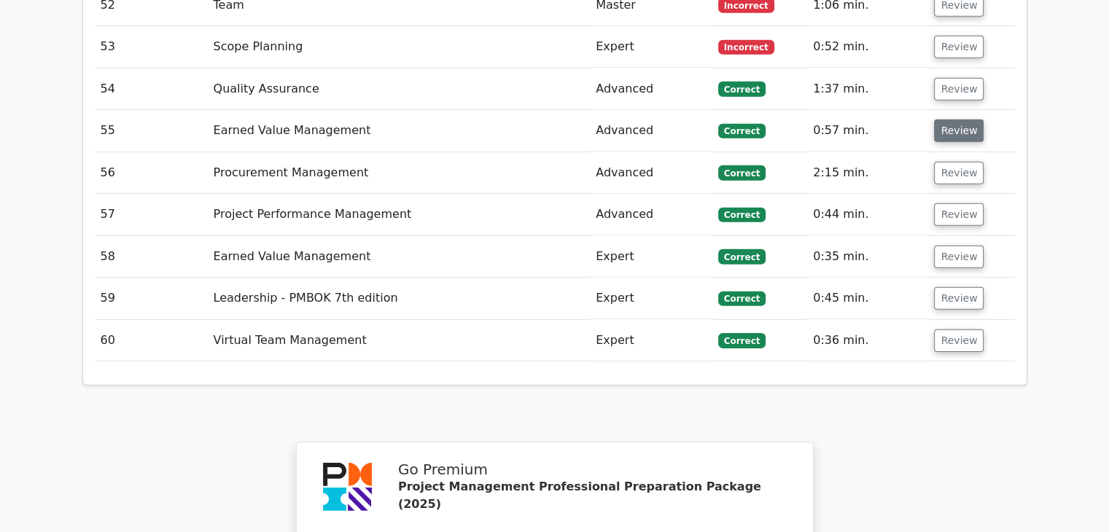
click at [951, 120] on button "Review" at bounding box center [959, 131] width 50 height 23
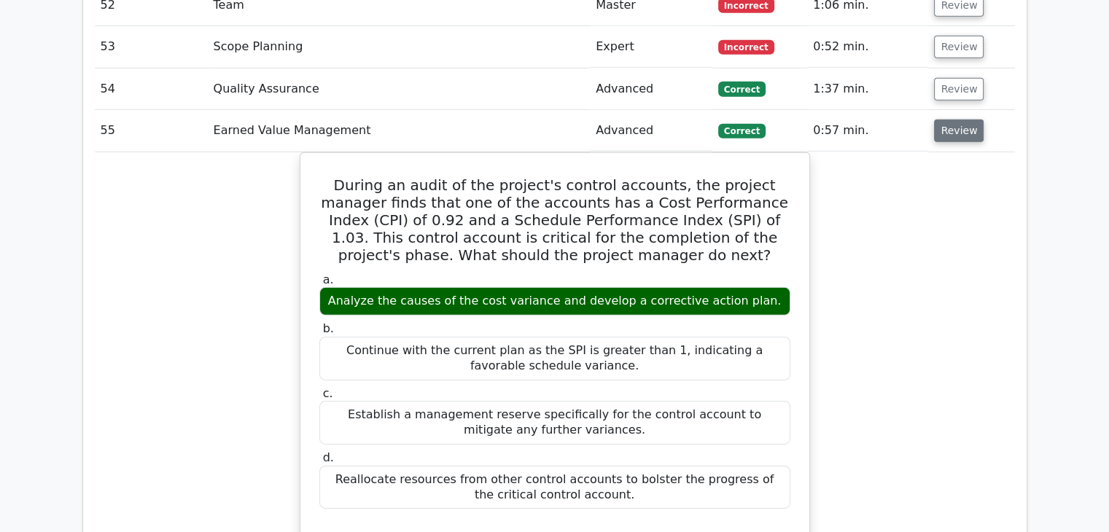
click at [961, 120] on button "Review" at bounding box center [959, 131] width 50 height 23
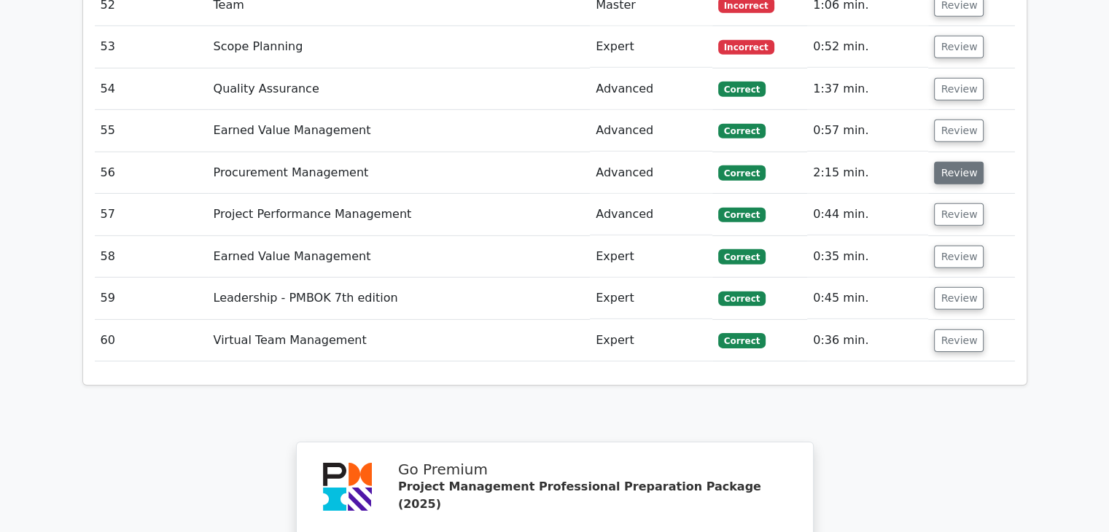
click at [956, 162] on button "Review" at bounding box center [959, 173] width 50 height 23
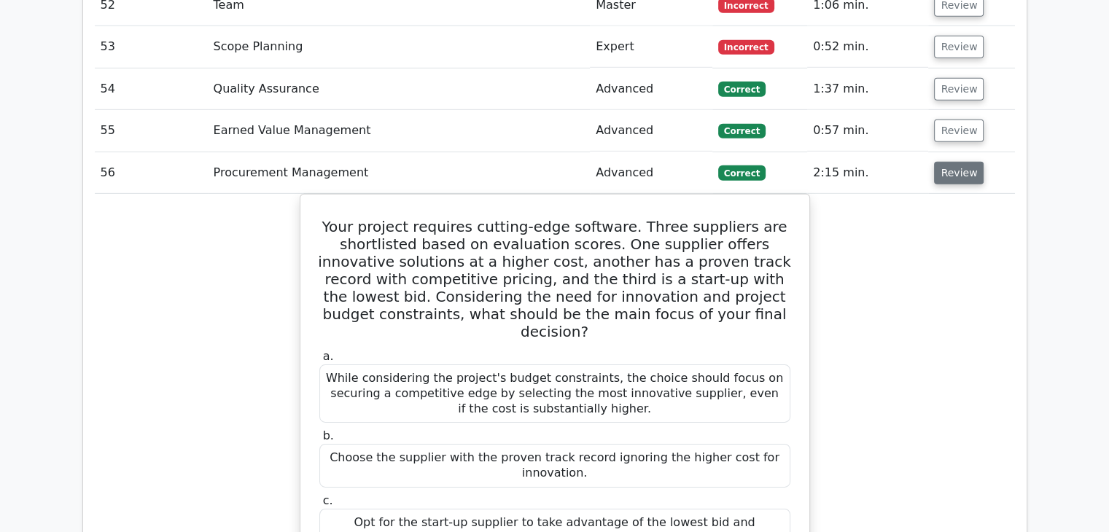
click at [956, 162] on button "Review" at bounding box center [959, 173] width 50 height 23
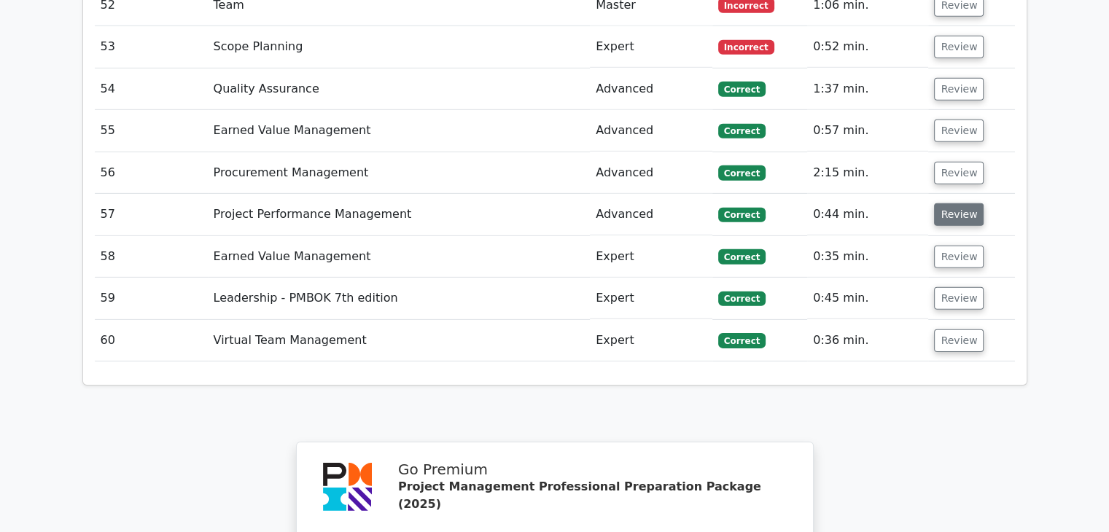
click at [951, 203] on button "Review" at bounding box center [959, 214] width 50 height 23
click at [950, 203] on button "Review" at bounding box center [959, 214] width 50 height 23
click at [955, 203] on button "Review" at bounding box center [959, 214] width 50 height 23
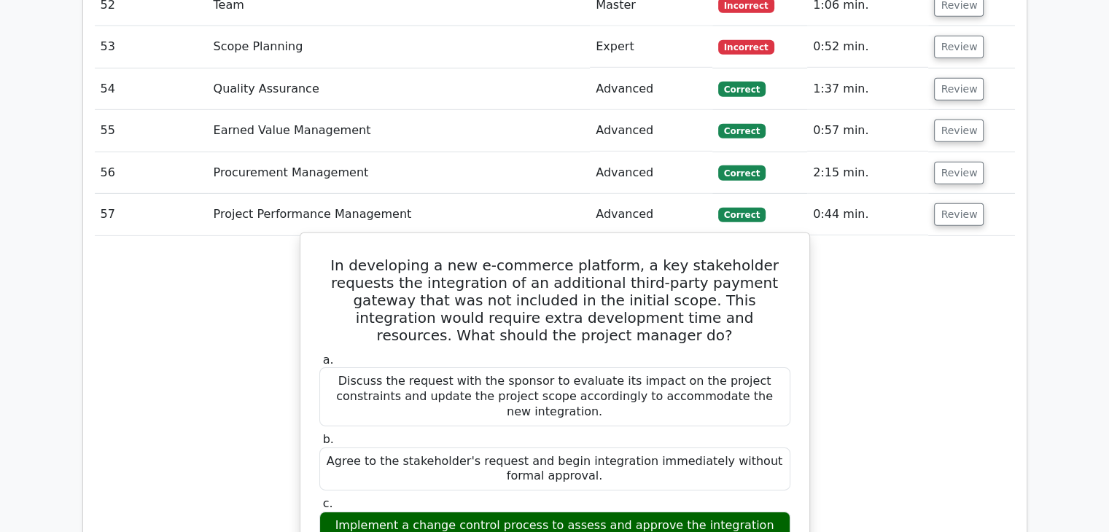
drag, startPoint x: 531, startPoint y: 429, endPoint x: 576, endPoint y: 429, distance: 45.2
click at [576, 512] on div "Implement a change control process to assess and approve the integration reques…" at bounding box center [554, 534] width 471 height 44
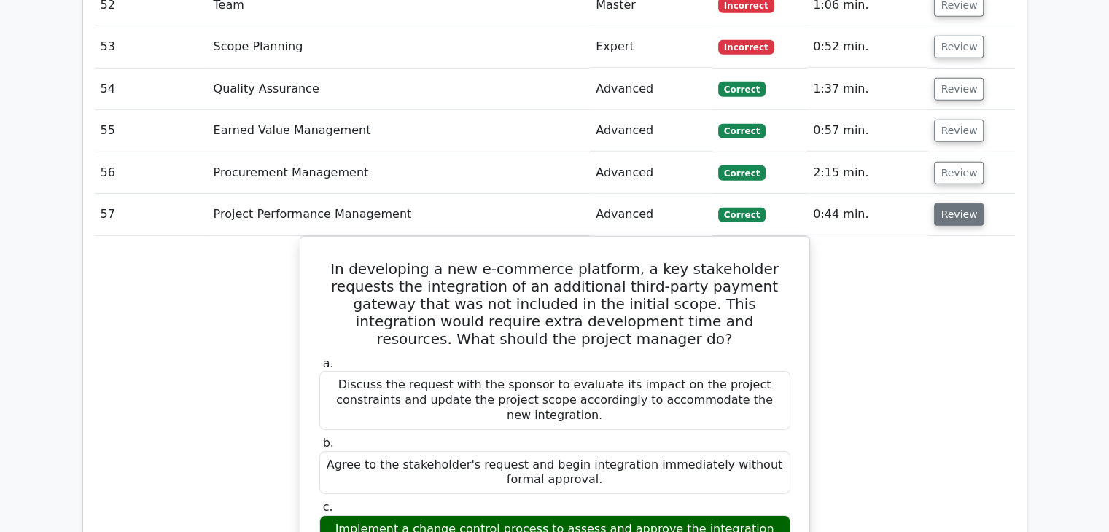
click at [958, 203] on button "Review" at bounding box center [959, 214] width 50 height 23
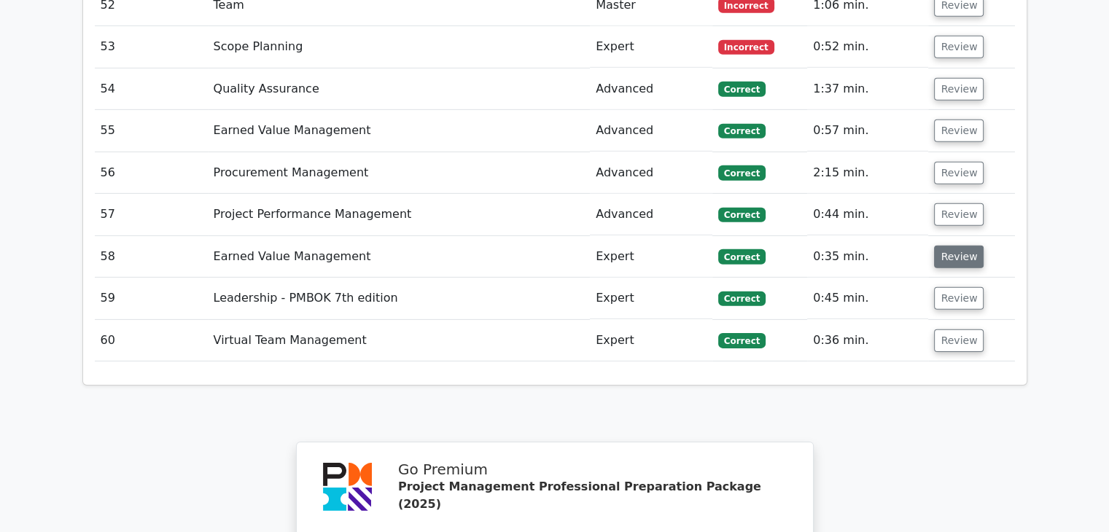
click at [953, 246] on button "Review" at bounding box center [959, 257] width 50 height 23
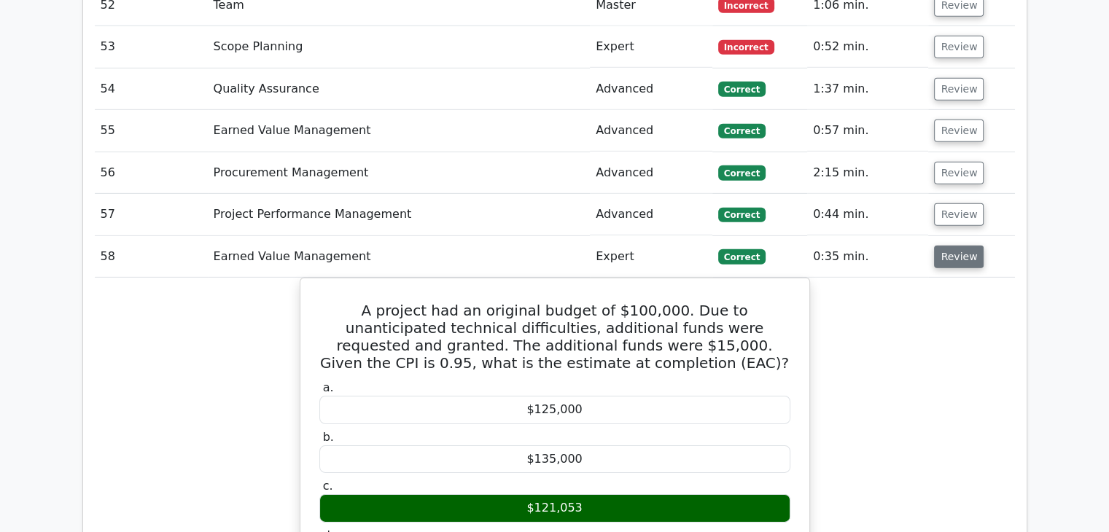
click at [960, 246] on button "Review" at bounding box center [959, 257] width 50 height 23
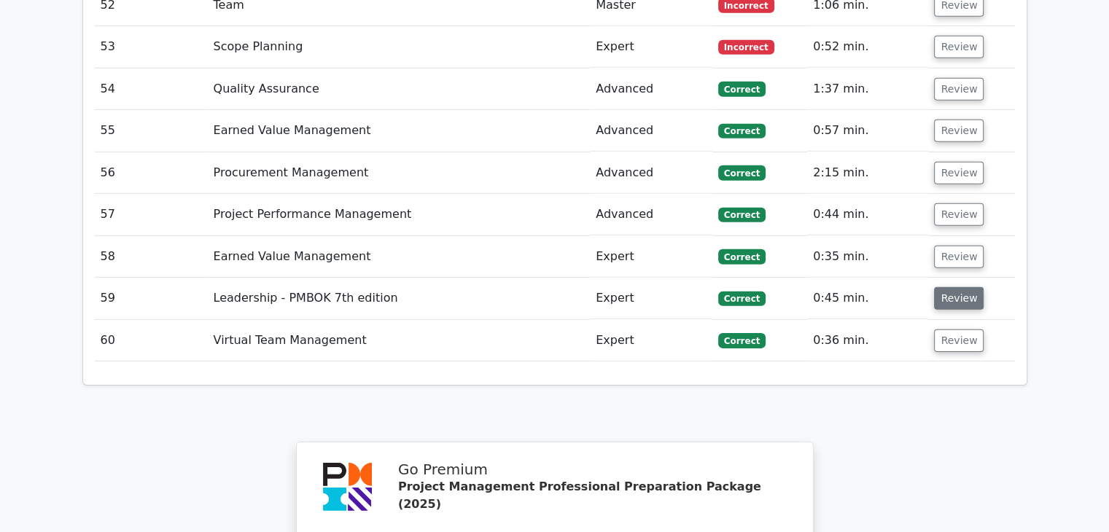
click at [956, 287] on button "Review" at bounding box center [959, 298] width 50 height 23
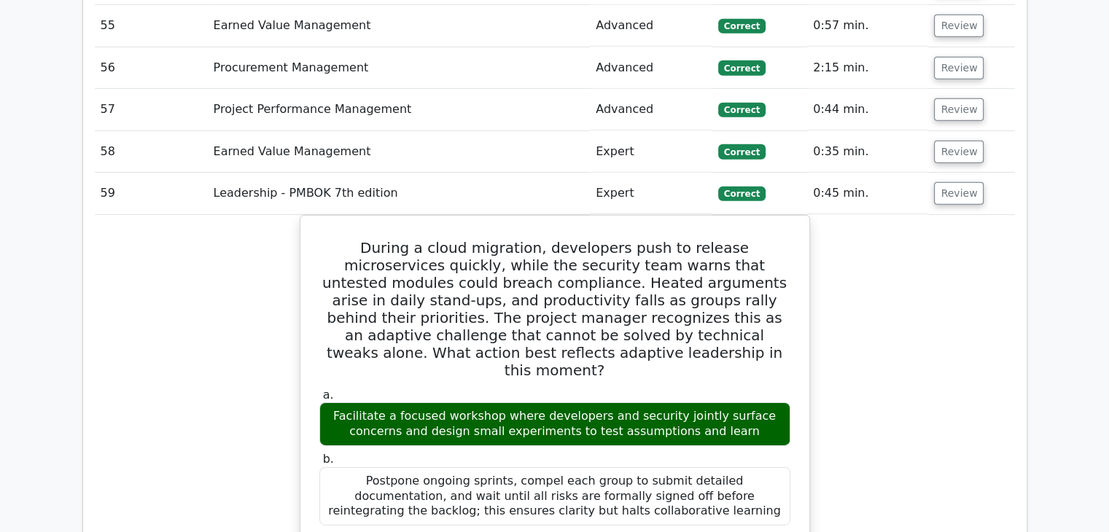
scroll to position [4592, 0]
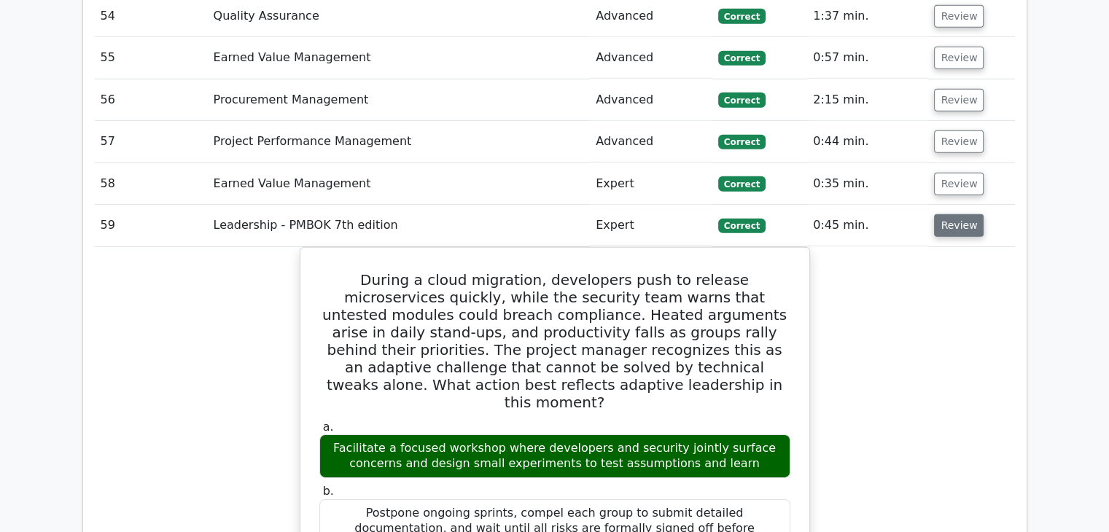
click at [953, 214] on button "Review" at bounding box center [959, 225] width 50 height 23
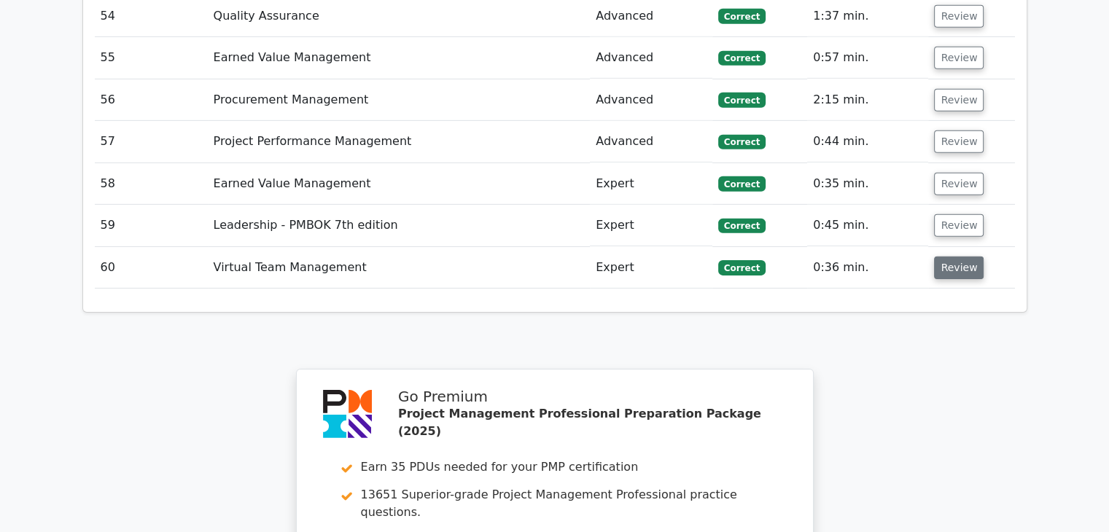
click at [950, 257] on button "Review" at bounding box center [959, 268] width 50 height 23
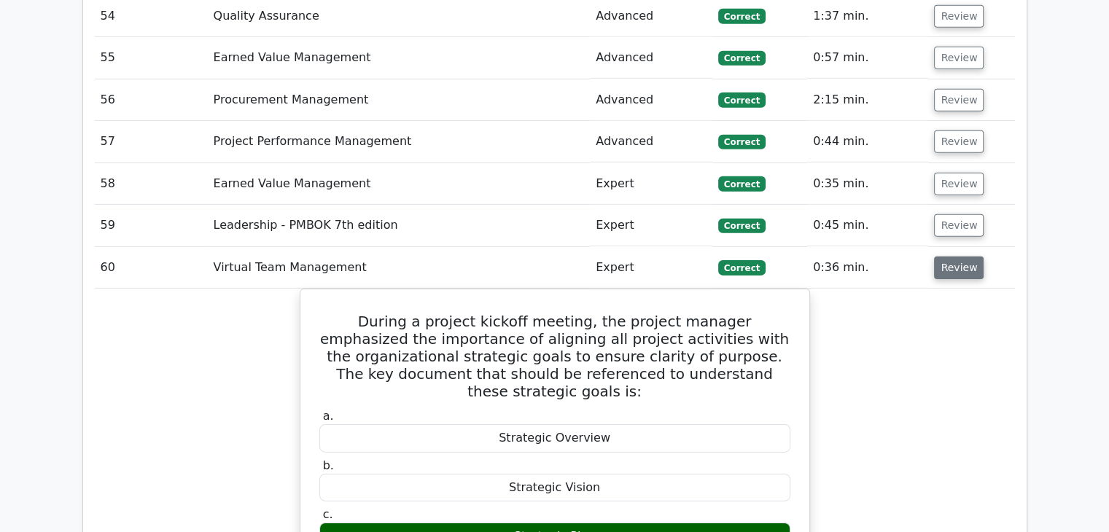
click at [961, 257] on button "Review" at bounding box center [959, 268] width 50 height 23
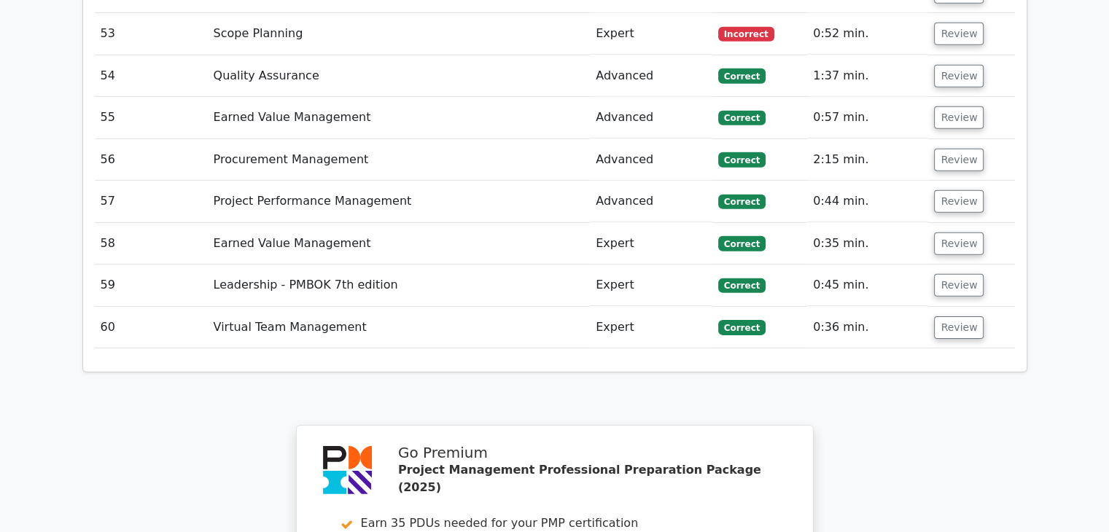
scroll to position [4373, 0]
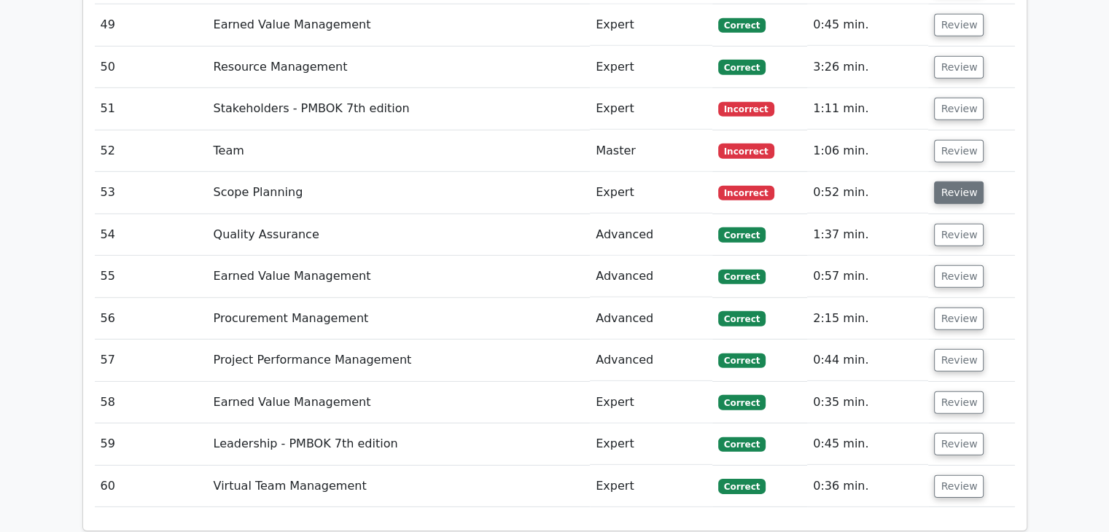
click at [961, 181] on button "Review" at bounding box center [959, 192] width 50 height 23
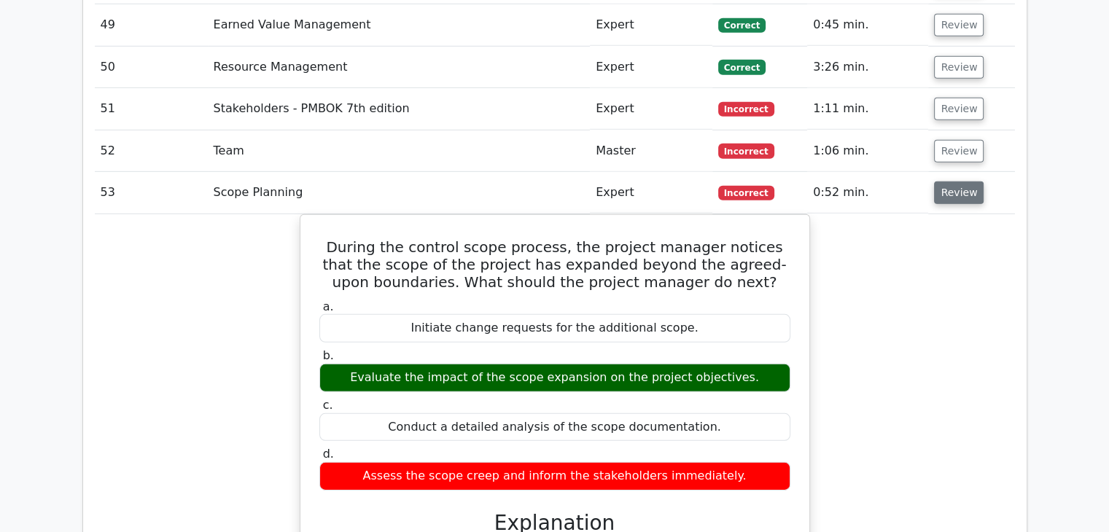
click at [958, 181] on button "Review" at bounding box center [959, 192] width 50 height 23
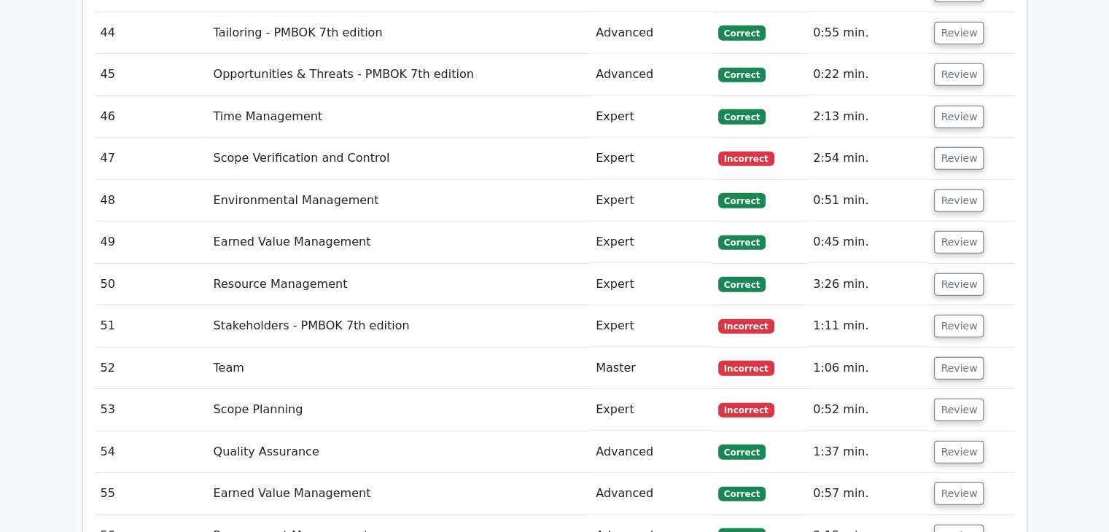
scroll to position [4154, 0]
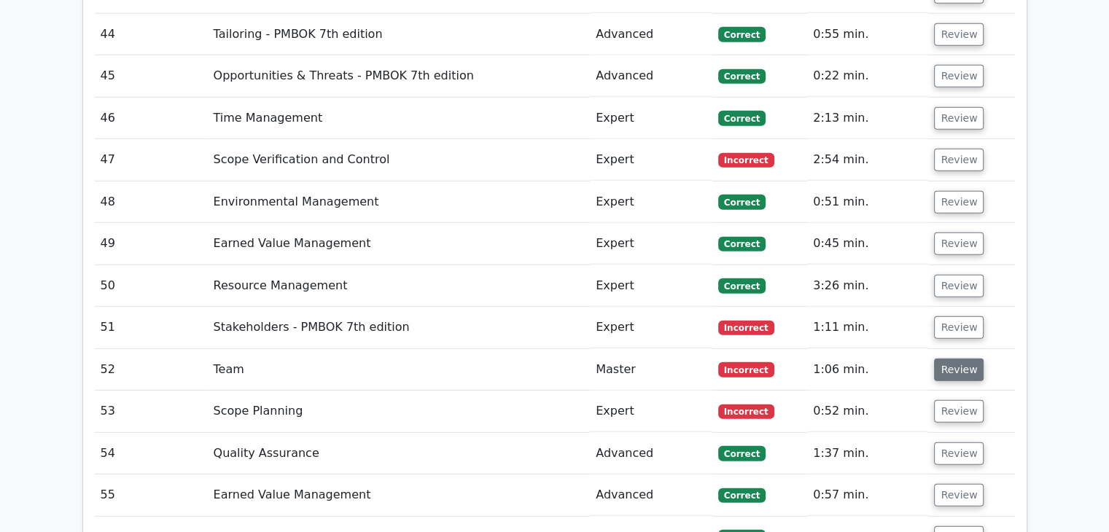
click at [950, 359] on button "Review" at bounding box center [959, 370] width 50 height 23
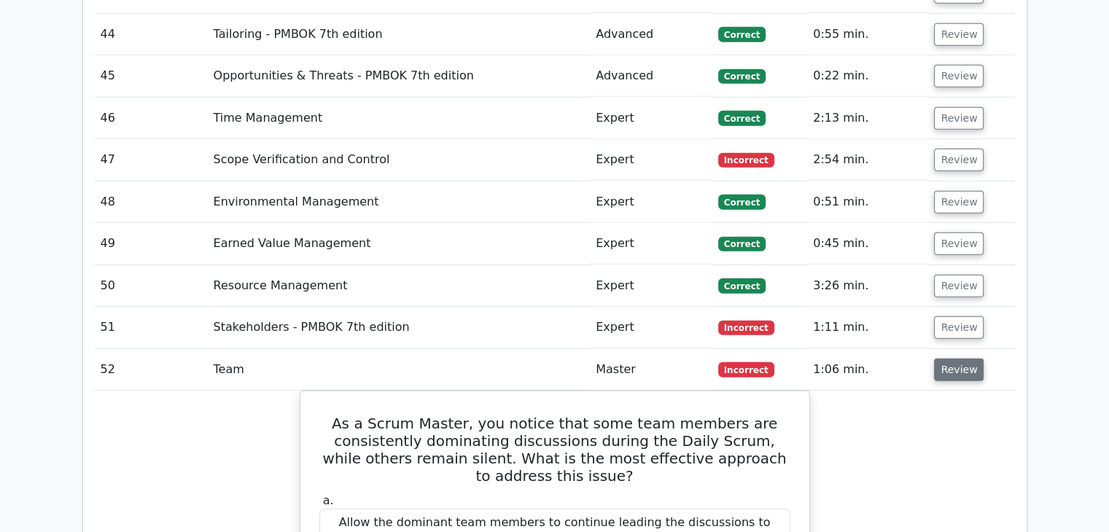
scroll to position [4227, 0]
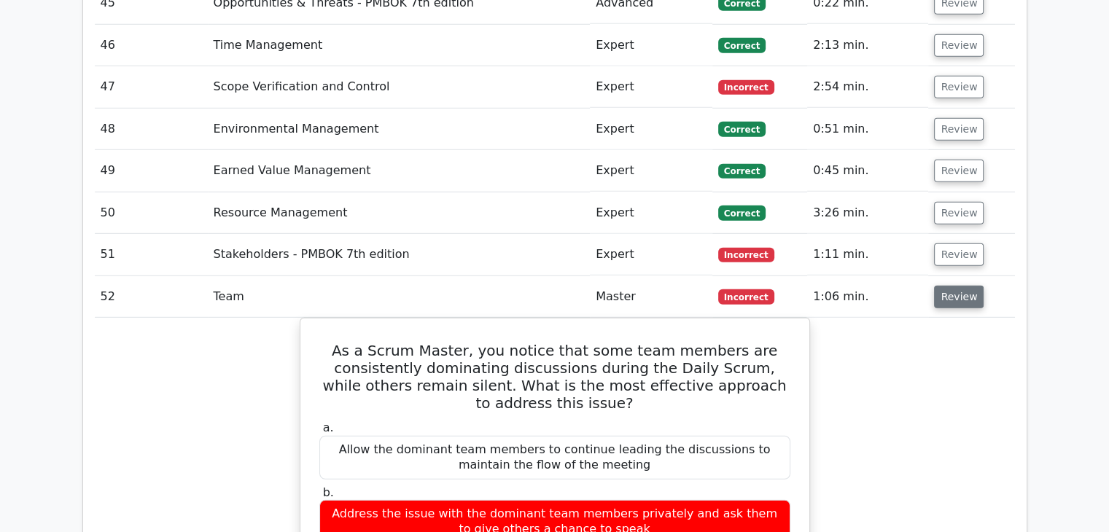
click at [956, 286] on button "Review" at bounding box center [959, 297] width 50 height 23
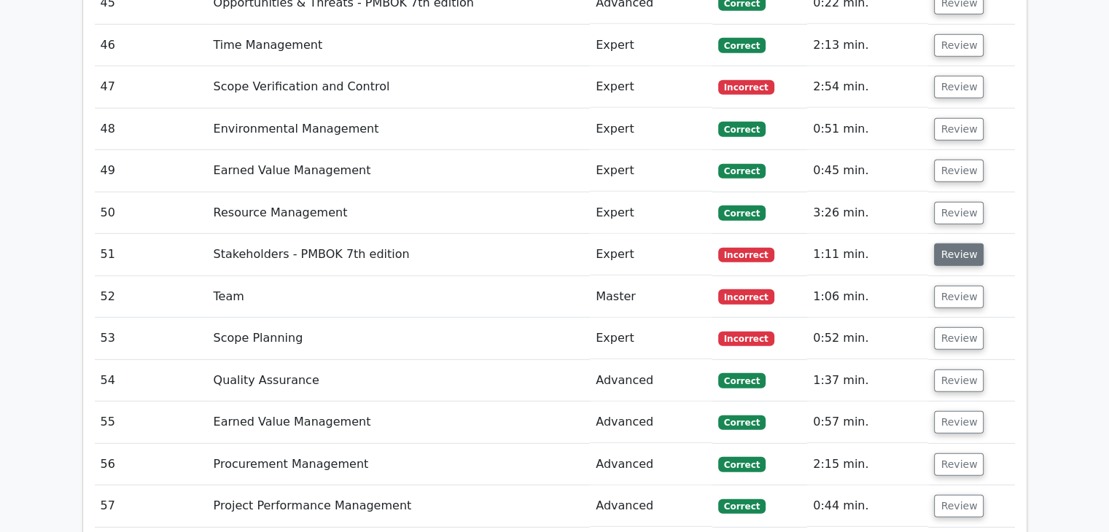
click at [958, 243] on button "Review" at bounding box center [959, 254] width 50 height 23
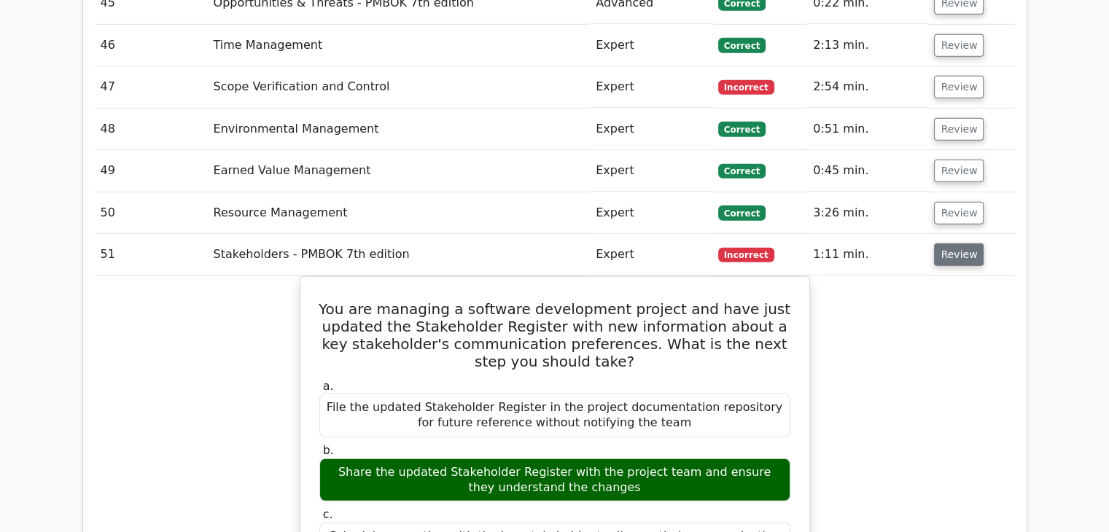
click at [953, 243] on button "Review" at bounding box center [959, 254] width 50 height 23
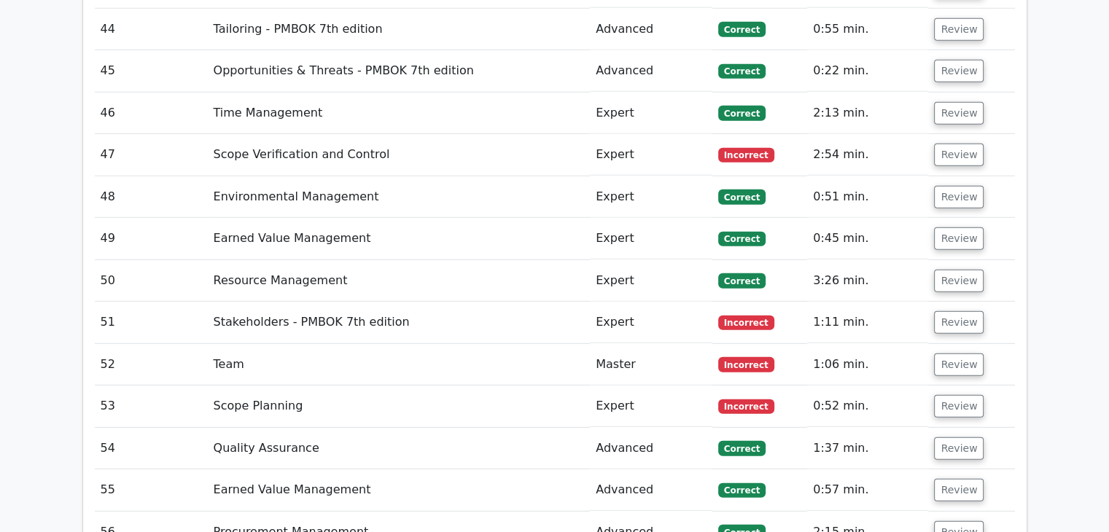
scroll to position [4081, 0]
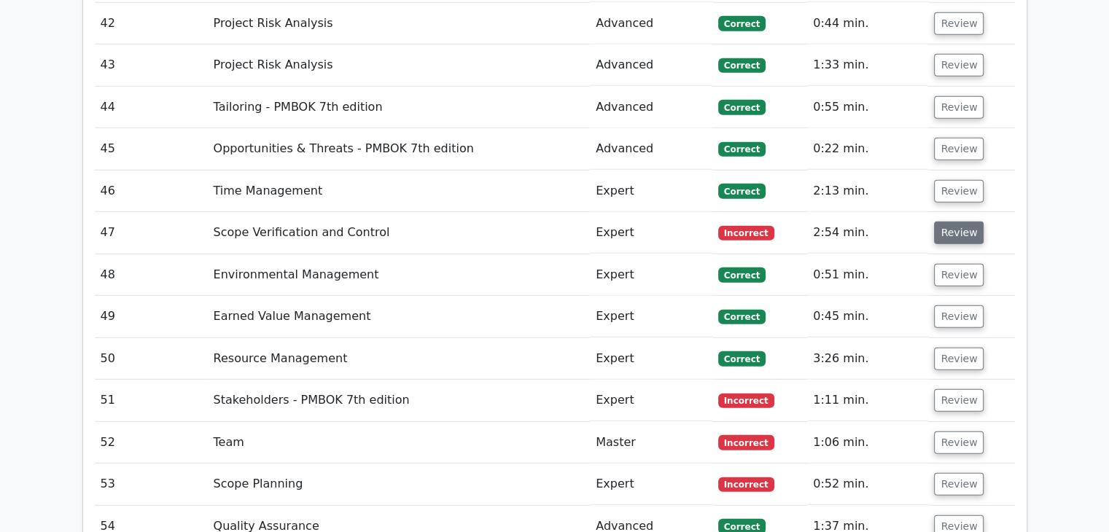
click at [947, 222] on button "Review" at bounding box center [959, 233] width 50 height 23
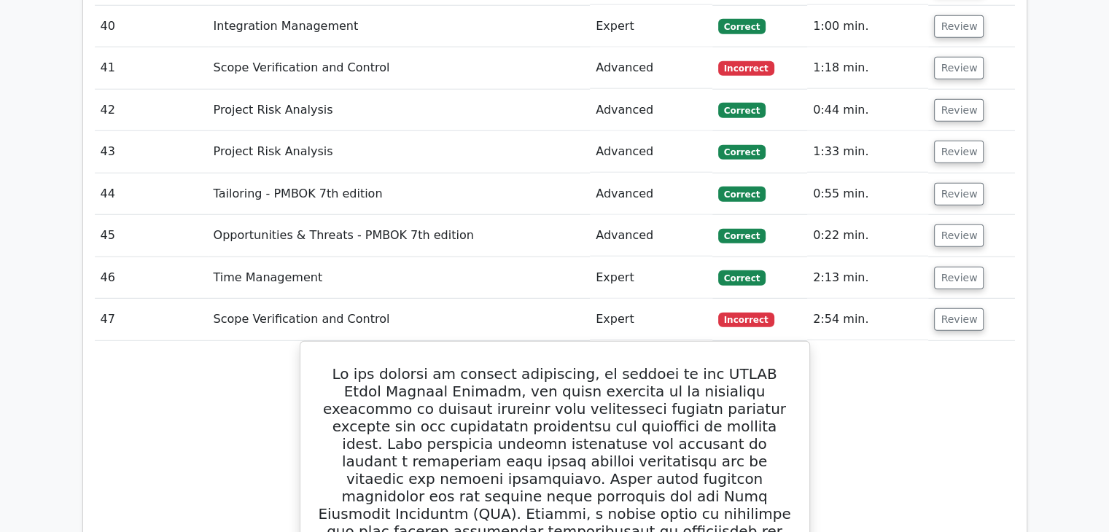
scroll to position [3936, 0]
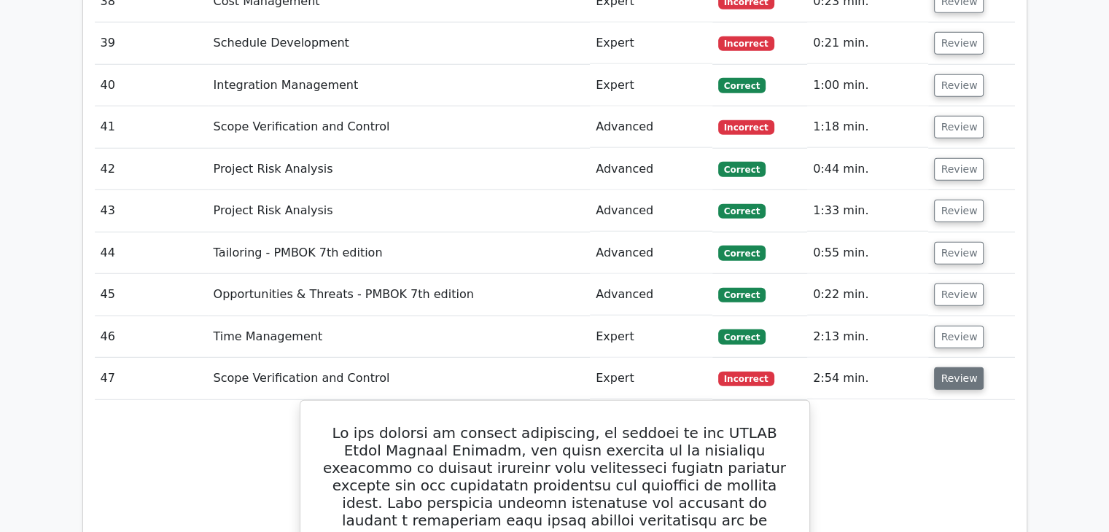
drag, startPoint x: 951, startPoint y: 303, endPoint x: 950, endPoint y: 286, distance: 16.8
click at [951, 367] on button "Review" at bounding box center [959, 378] width 50 height 23
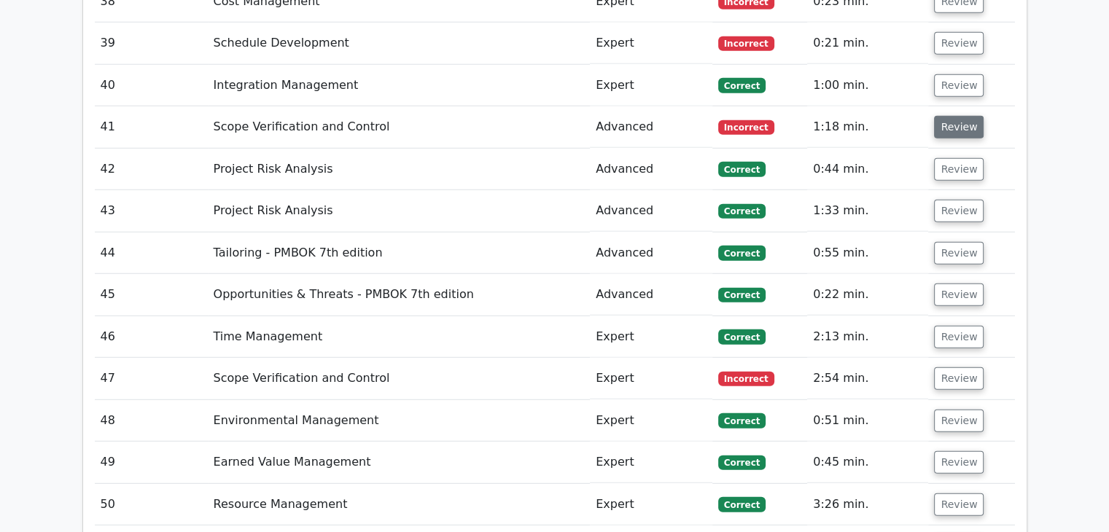
click at [955, 116] on button "Review" at bounding box center [959, 127] width 50 height 23
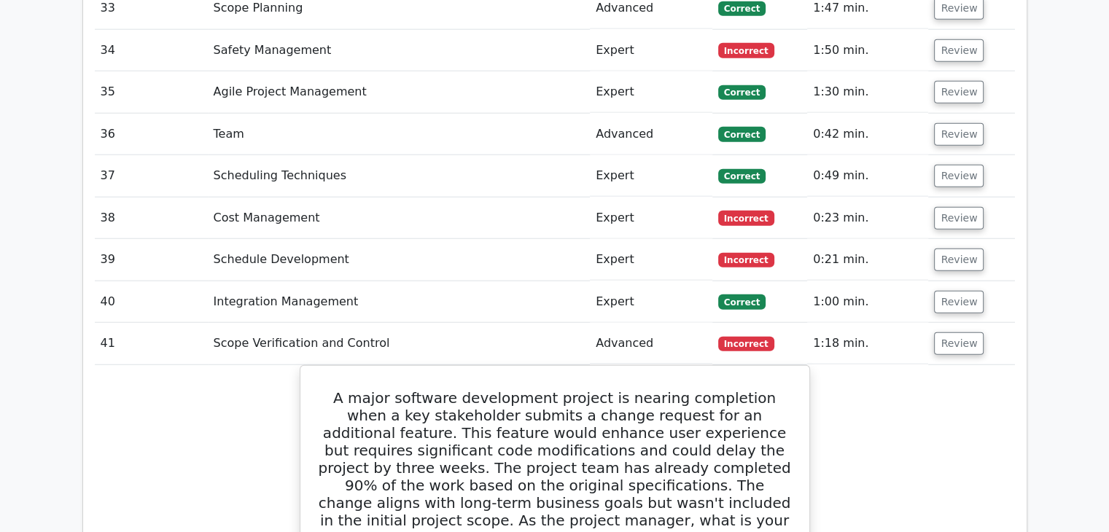
scroll to position [3717, 0]
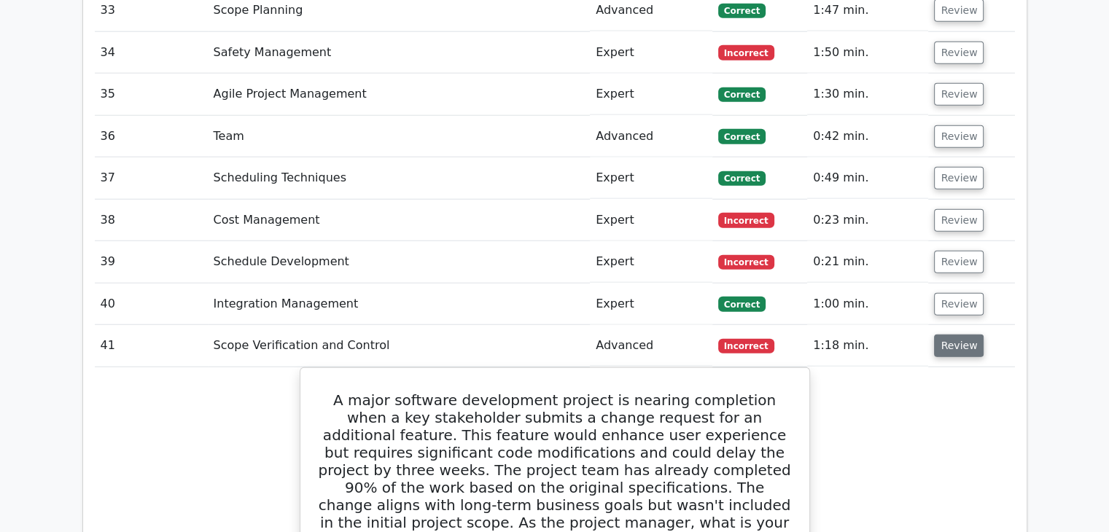
click at [958, 335] on button "Review" at bounding box center [959, 346] width 50 height 23
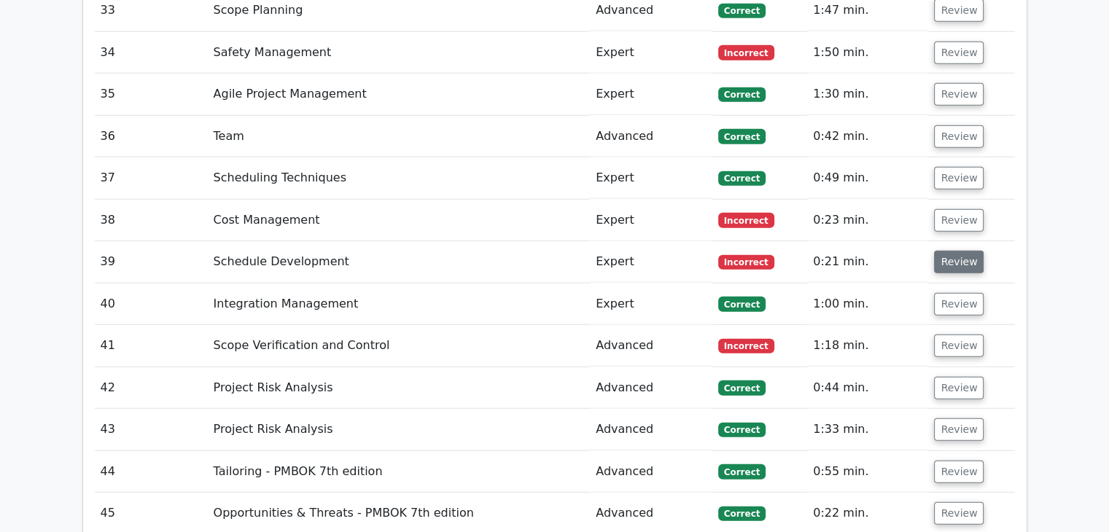
click at [962, 251] on button "Review" at bounding box center [959, 262] width 50 height 23
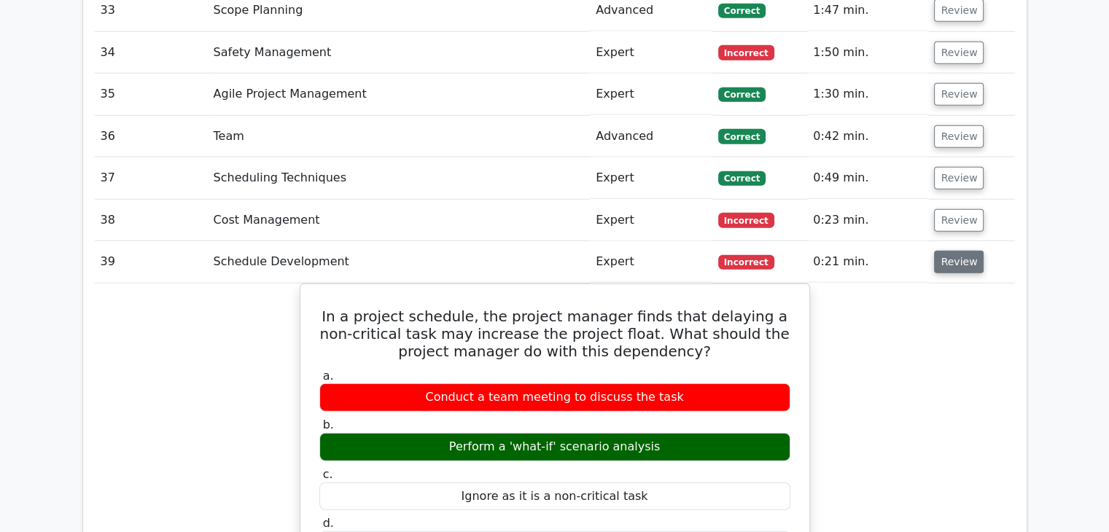
click at [956, 251] on button "Review" at bounding box center [959, 262] width 50 height 23
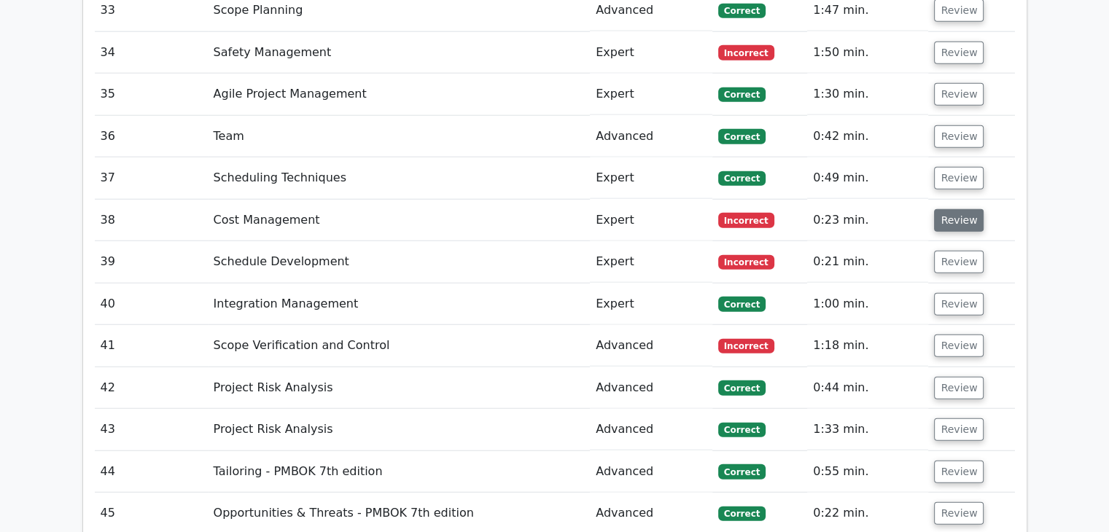
click at [959, 209] on button "Review" at bounding box center [959, 220] width 50 height 23
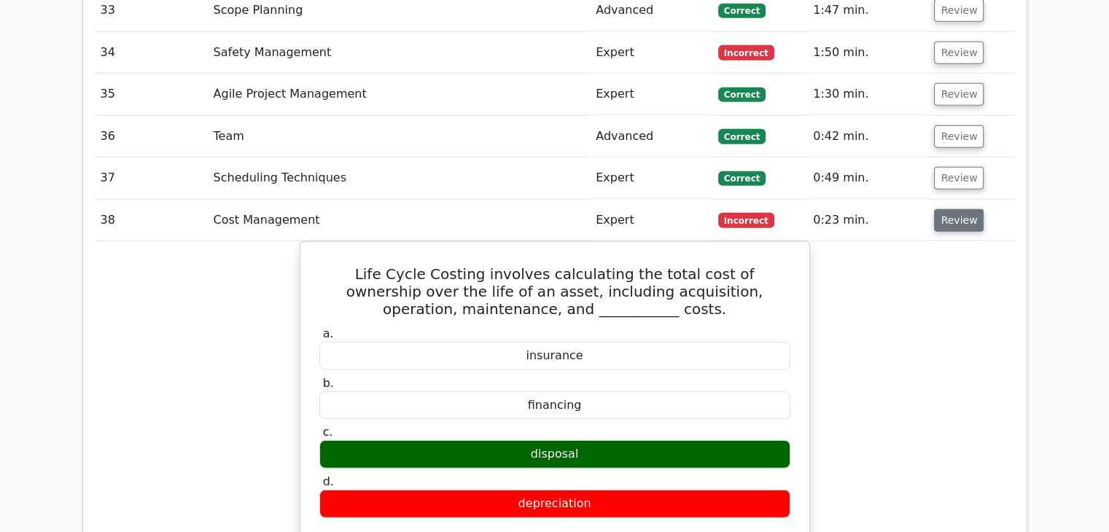
click at [953, 209] on button "Review" at bounding box center [959, 220] width 50 height 23
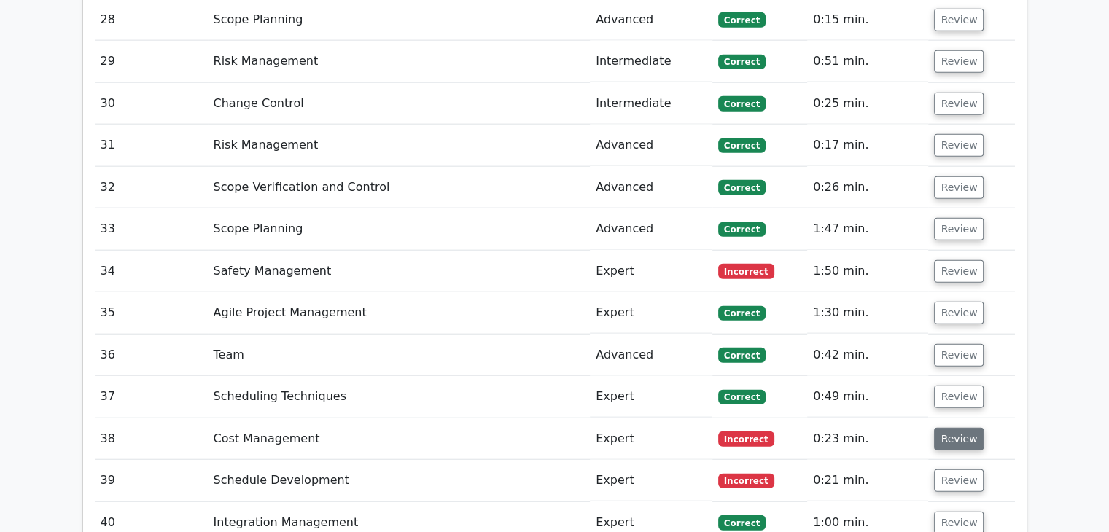
scroll to position [3425, 0]
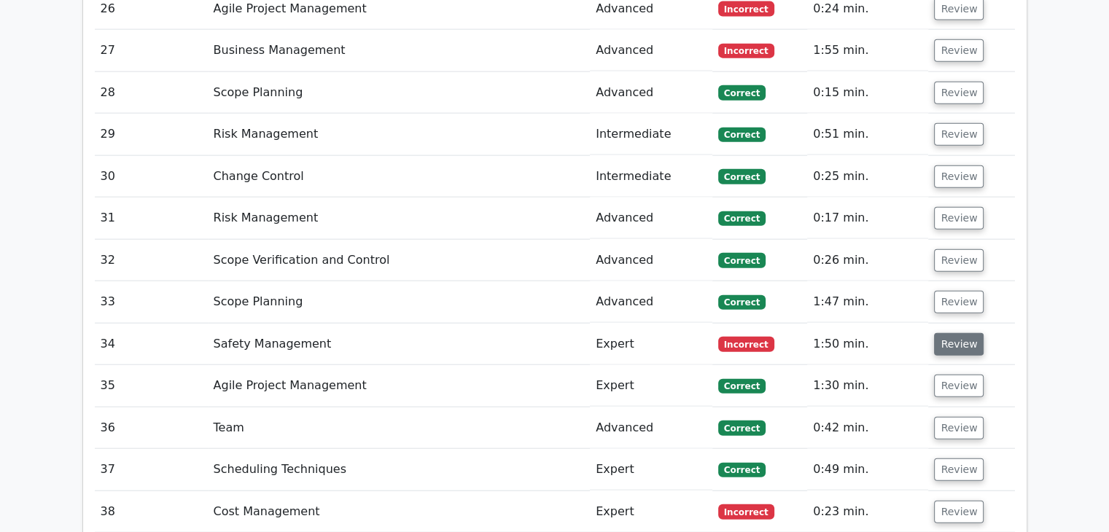
click at [953, 333] on button "Review" at bounding box center [959, 344] width 50 height 23
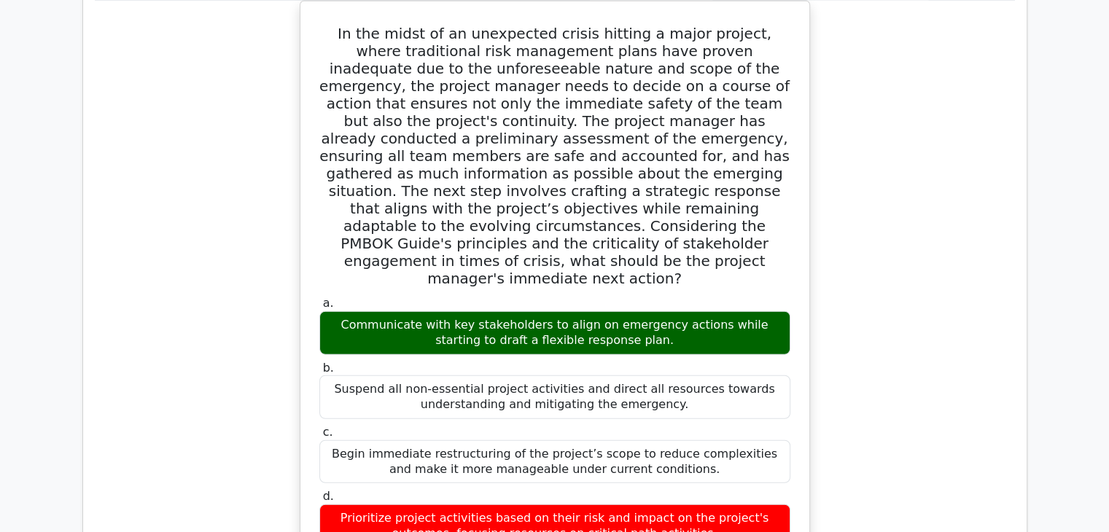
scroll to position [3353, 0]
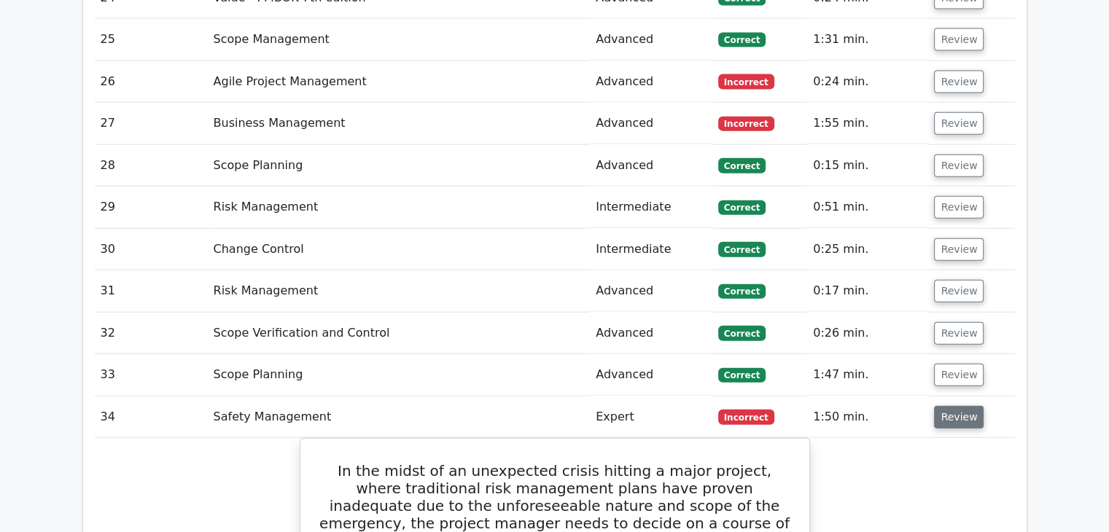
click at [958, 406] on button "Review" at bounding box center [959, 417] width 50 height 23
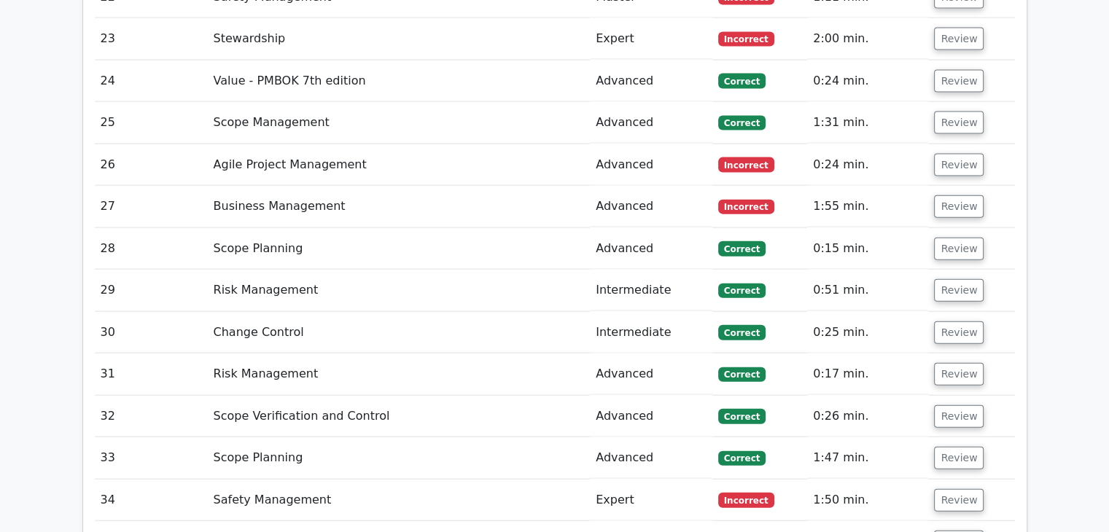
scroll to position [3207, 0]
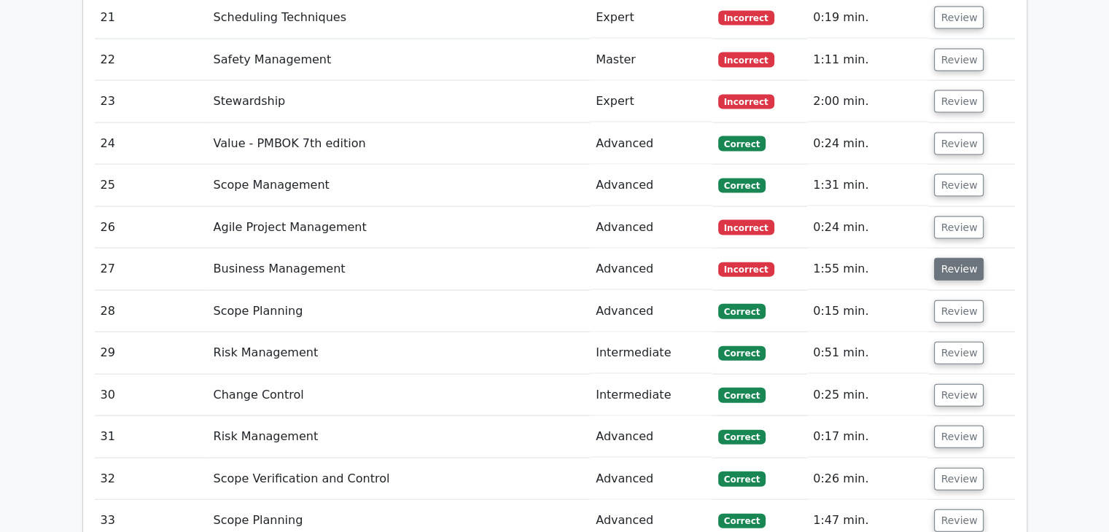
click at [953, 258] on button "Review" at bounding box center [959, 269] width 50 height 23
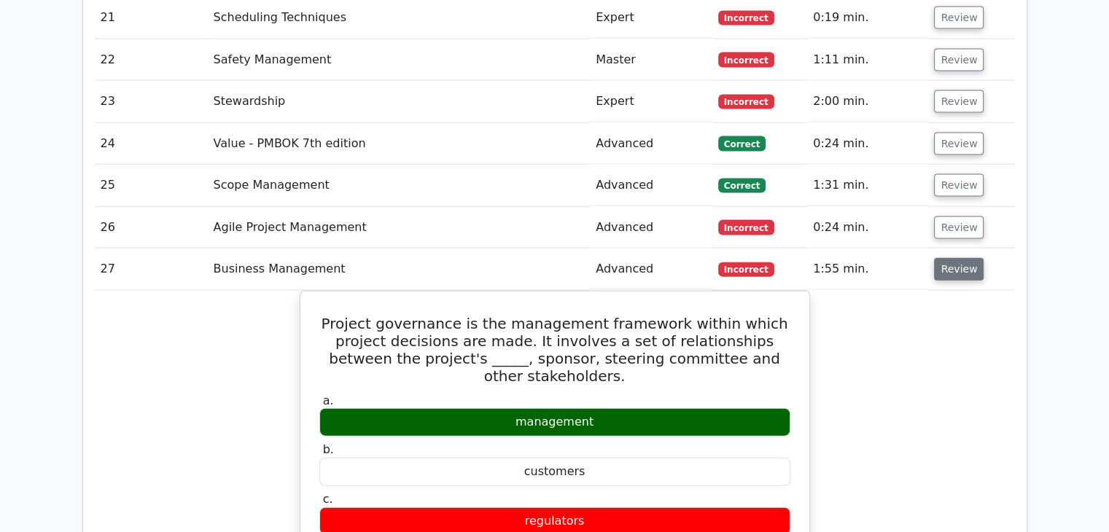
click at [951, 258] on button "Review" at bounding box center [959, 269] width 50 height 23
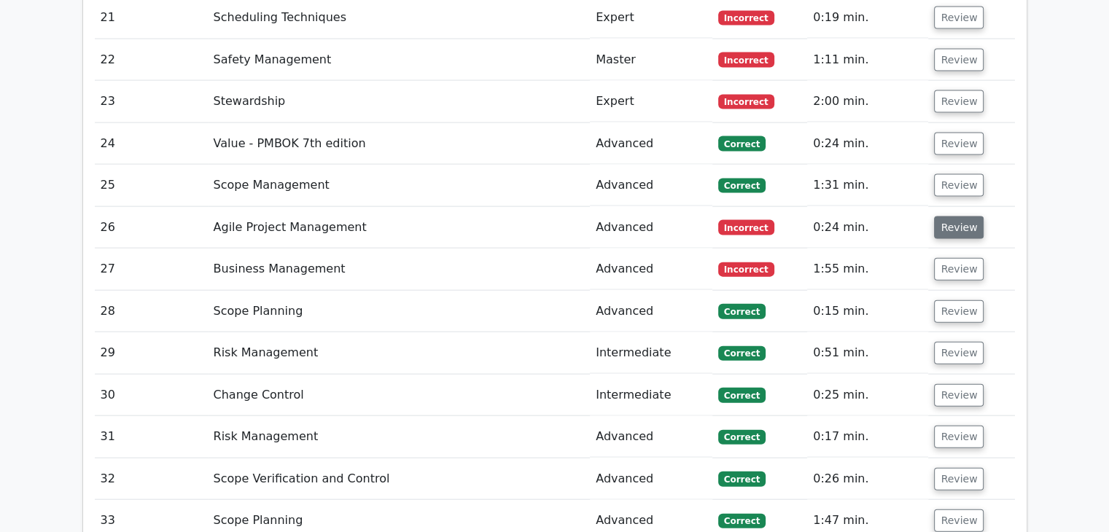
click at [957, 216] on button "Review" at bounding box center [959, 227] width 50 height 23
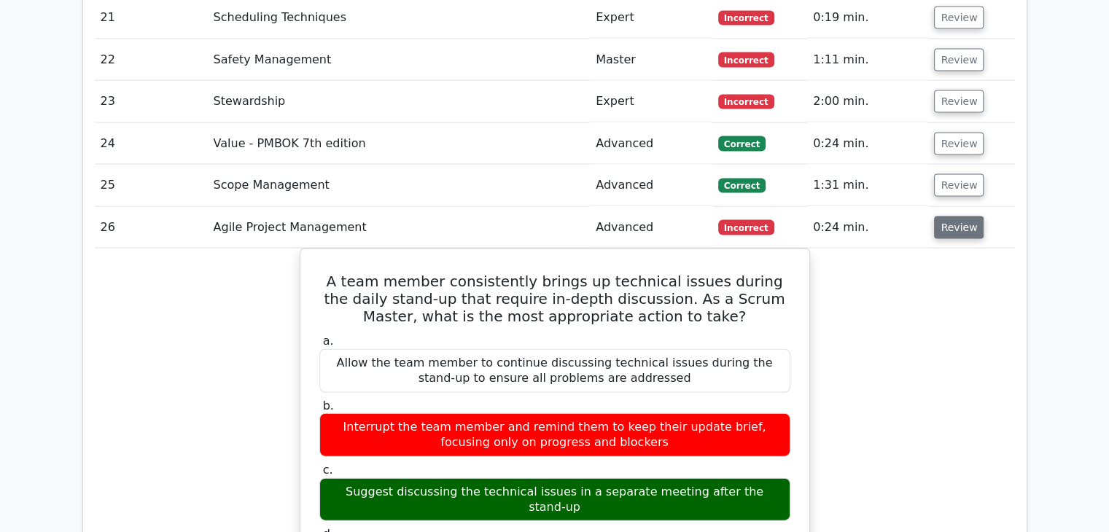
click at [953, 216] on button "Review" at bounding box center [959, 227] width 50 height 23
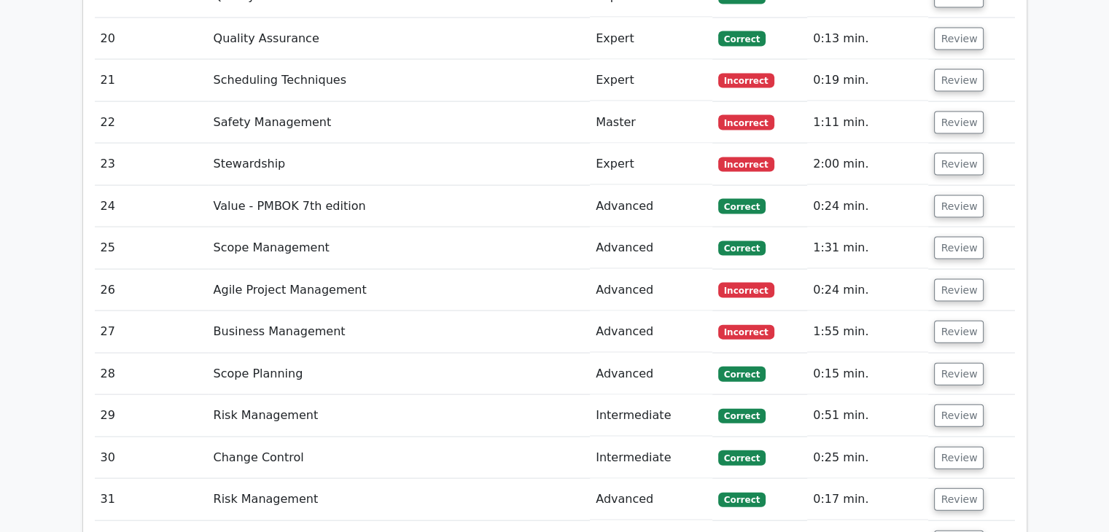
scroll to position [2988, 0]
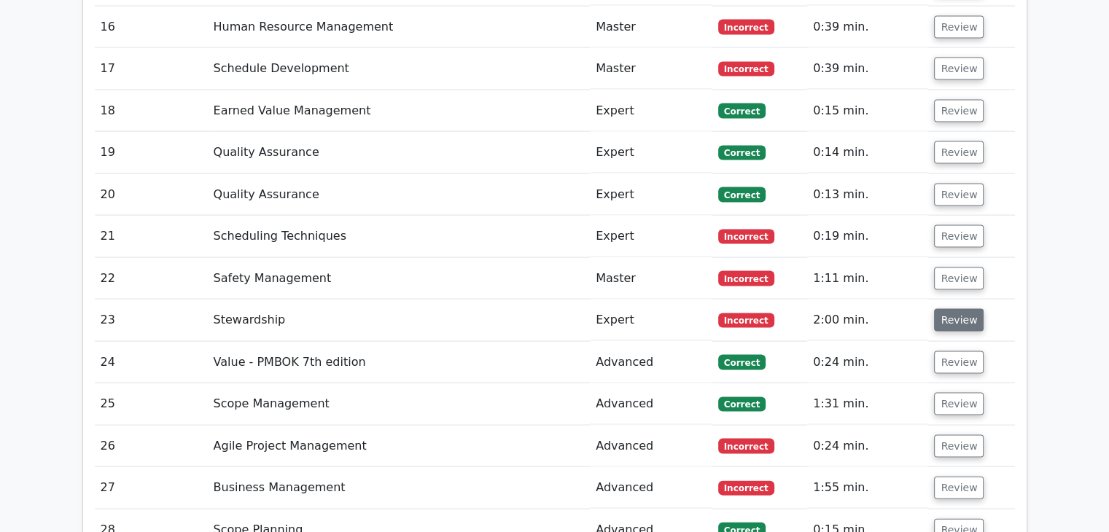
click at [950, 309] on button "Review" at bounding box center [959, 320] width 50 height 23
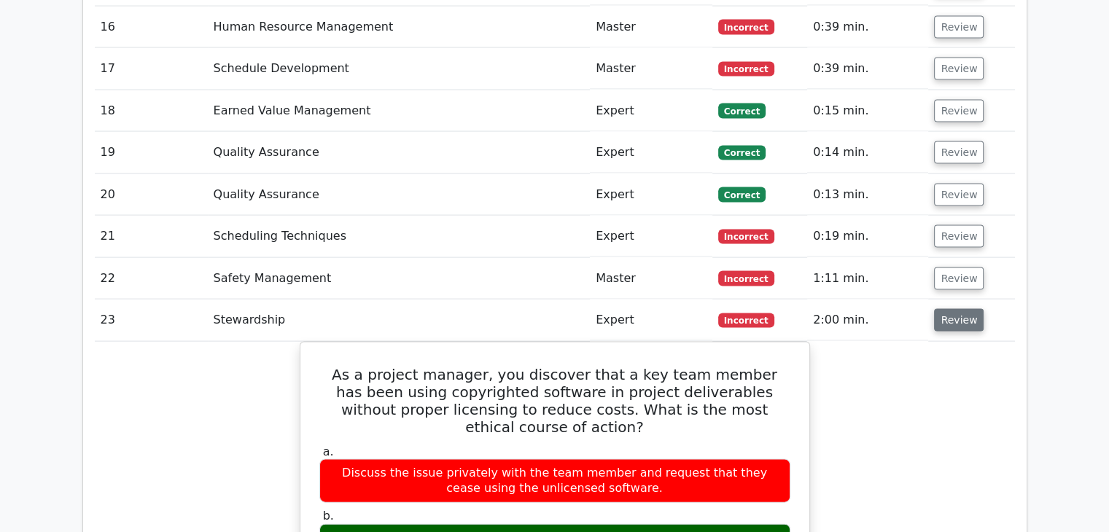
click at [950, 309] on button "Review" at bounding box center [959, 320] width 50 height 23
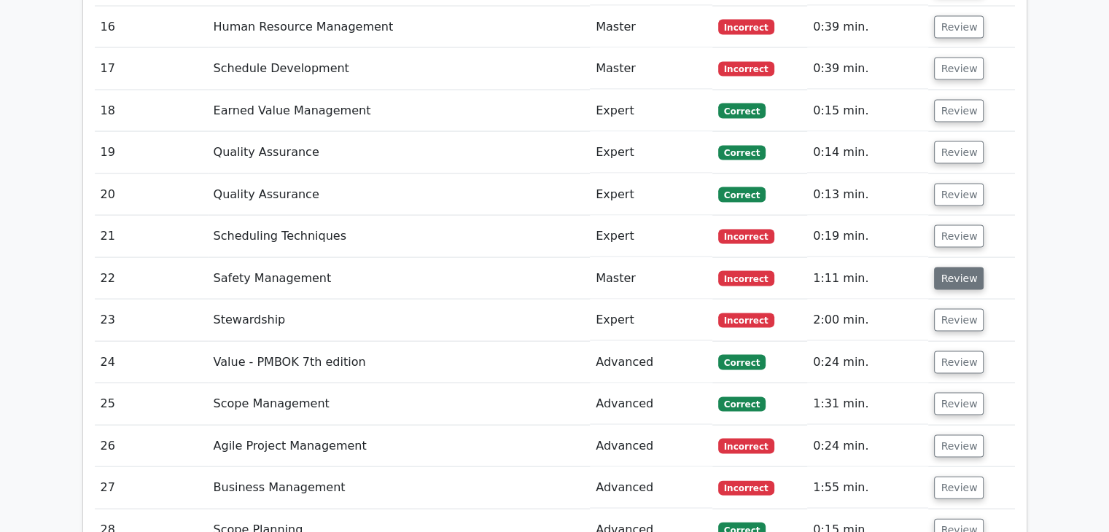
click at [959, 267] on button "Review" at bounding box center [959, 278] width 50 height 23
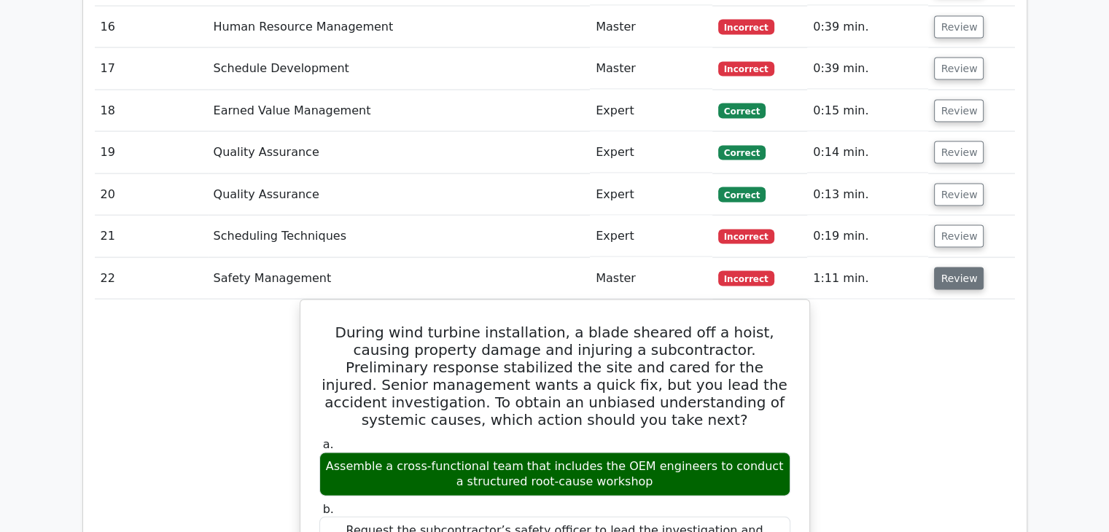
click at [959, 267] on button "Review" at bounding box center [959, 278] width 50 height 23
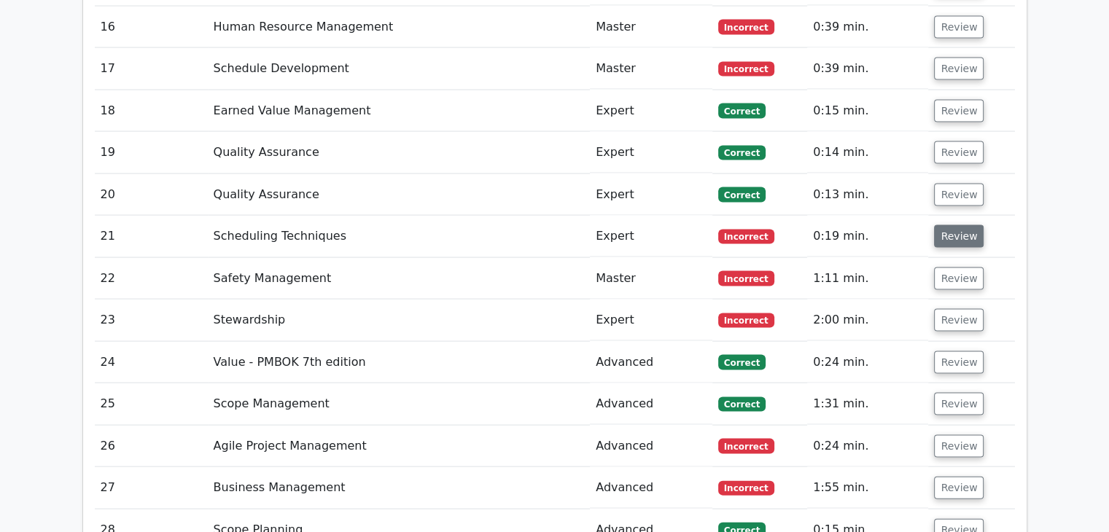
click at [949, 225] on button "Review" at bounding box center [959, 236] width 50 height 23
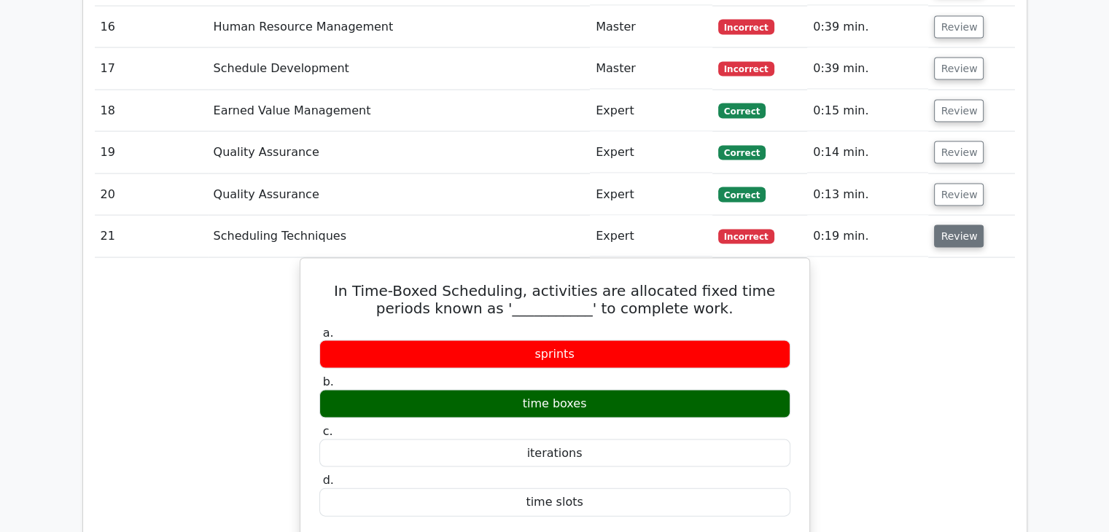
click at [950, 225] on button "Review" at bounding box center [959, 236] width 50 height 23
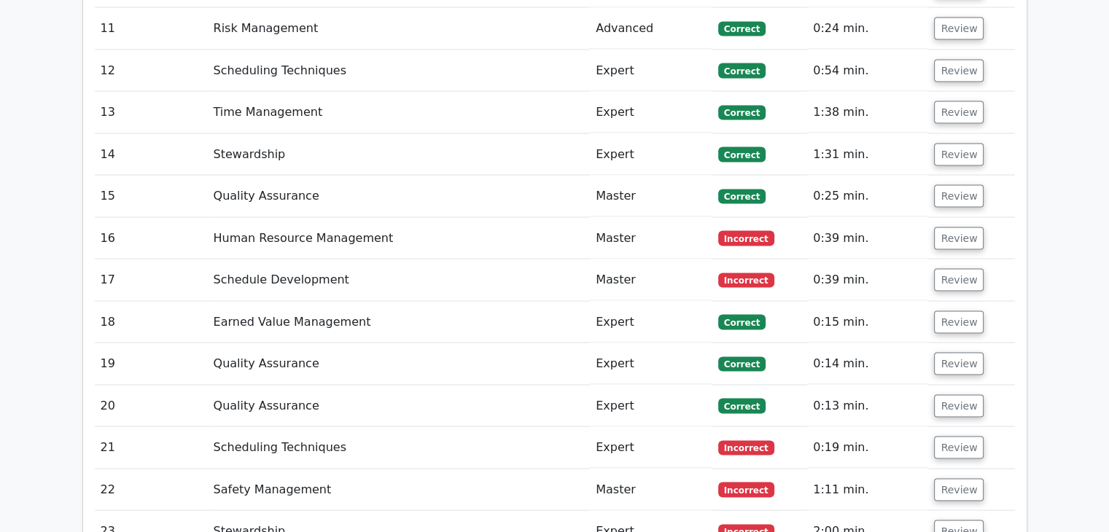
scroll to position [2770, 0]
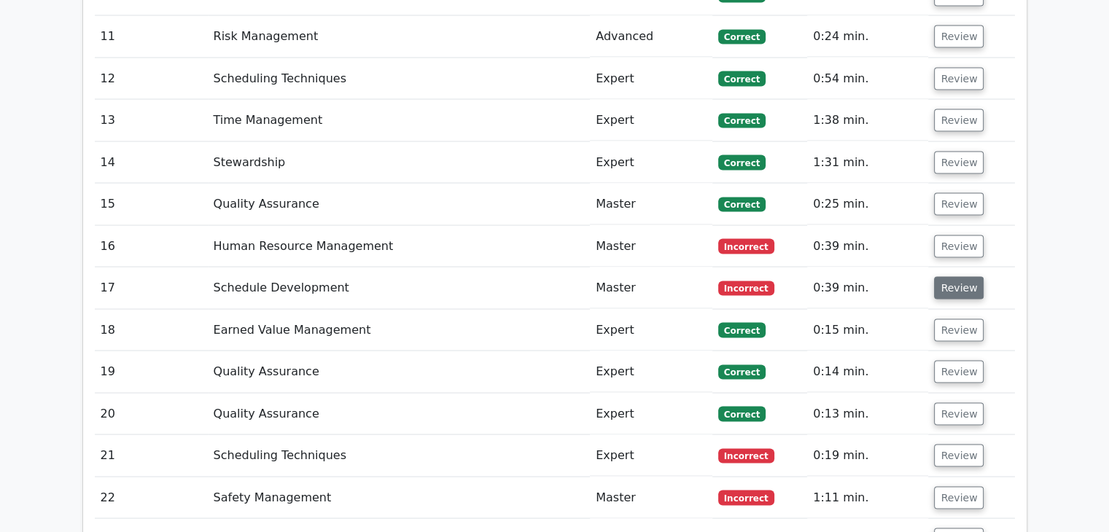
click at [954, 276] on button "Review" at bounding box center [959, 287] width 50 height 23
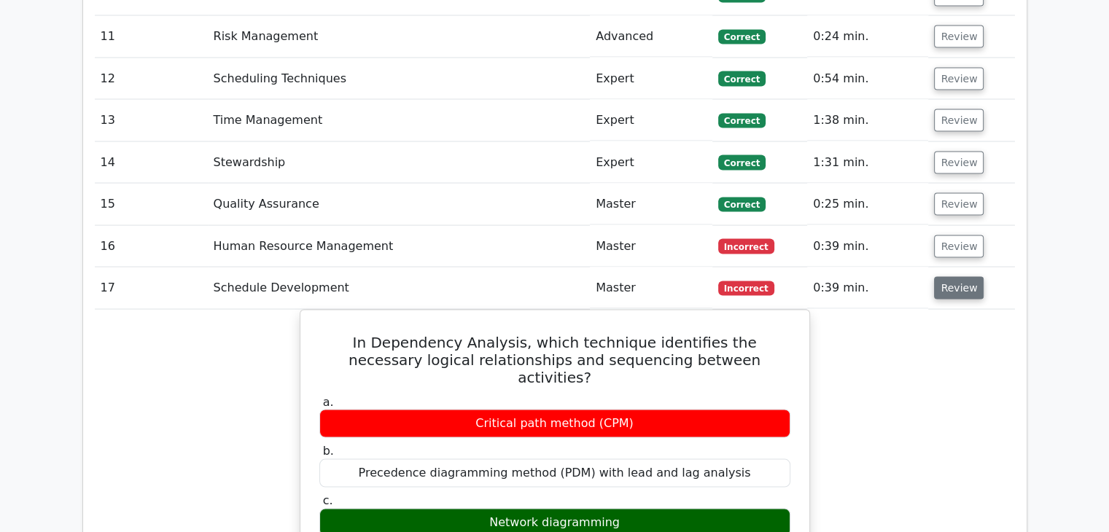
click at [953, 276] on button "Review" at bounding box center [959, 287] width 50 height 23
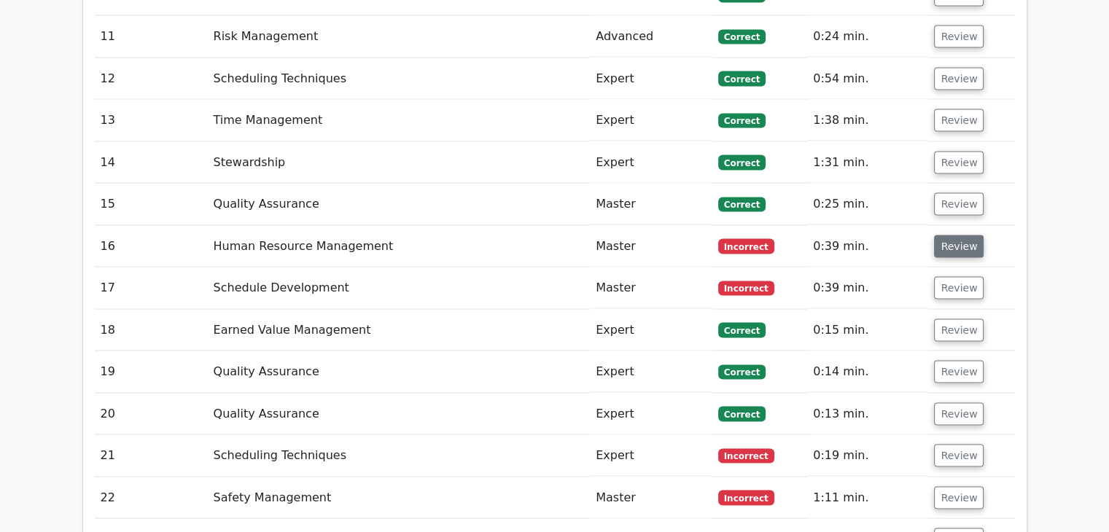
click at [964, 235] on button "Review" at bounding box center [959, 246] width 50 height 23
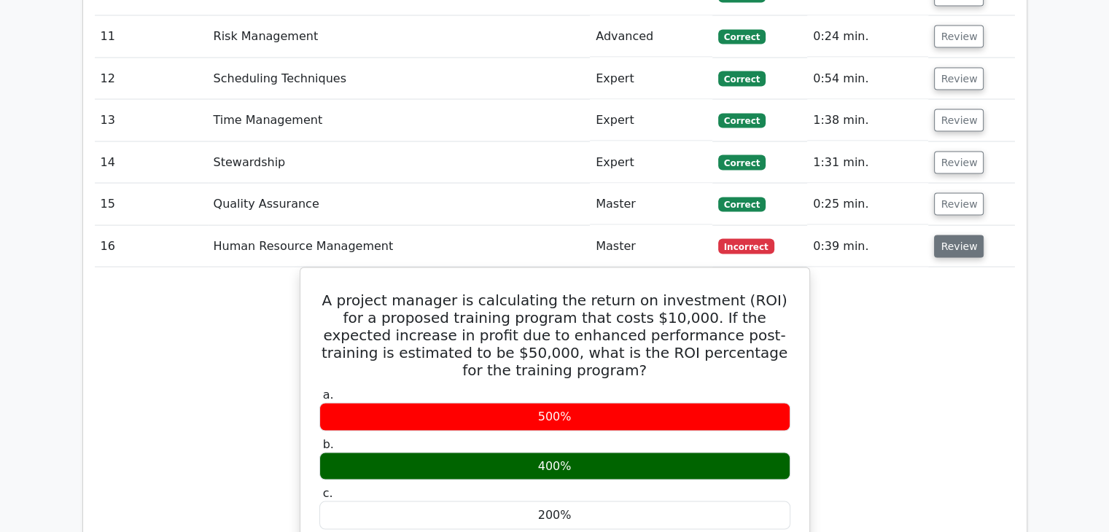
click at [956, 235] on button "Review" at bounding box center [959, 246] width 50 height 23
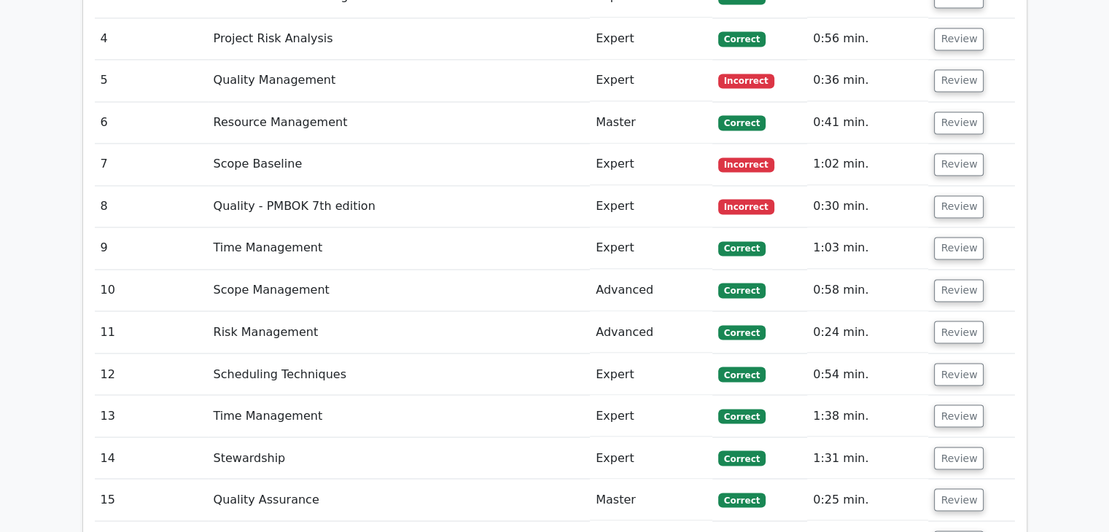
scroll to position [2405, 0]
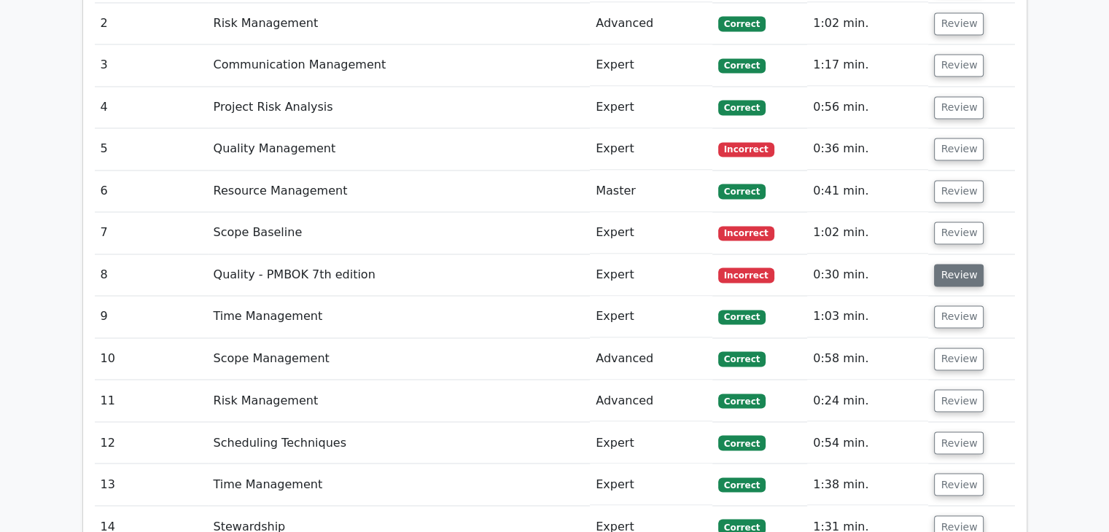
click at [955, 264] on button "Review" at bounding box center [959, 275] width 50 height 23
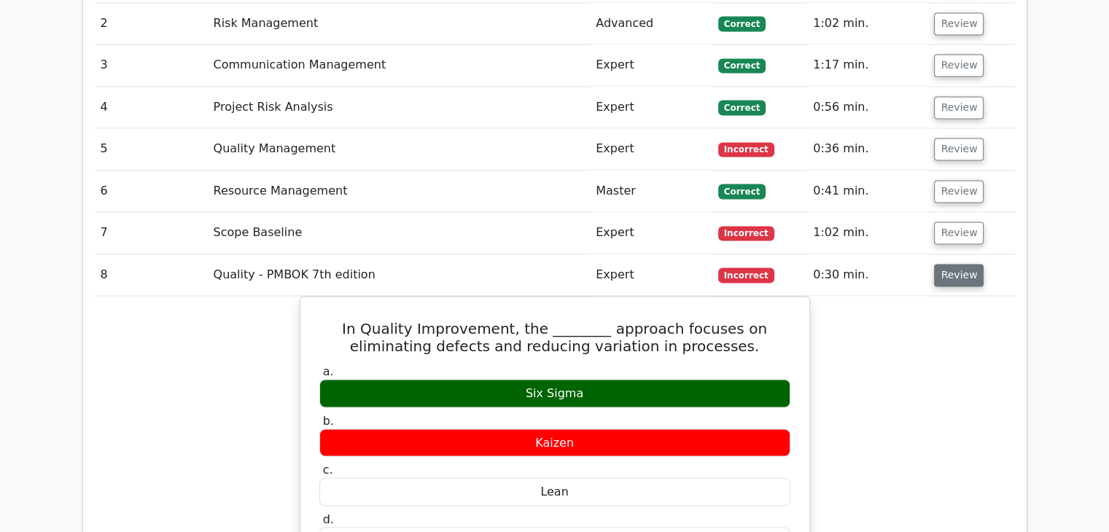
click at [968, 264] on button "Review" at bounding box center [959, 275] width 50 height 23
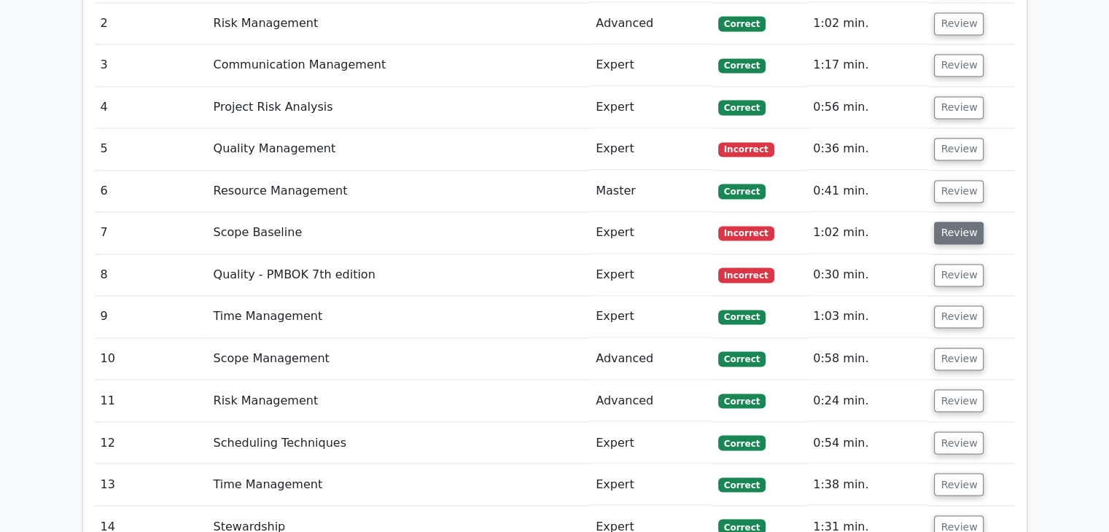
click at [952, 222] on button "Review" at bounding box center [959, 233] width 50 height 23
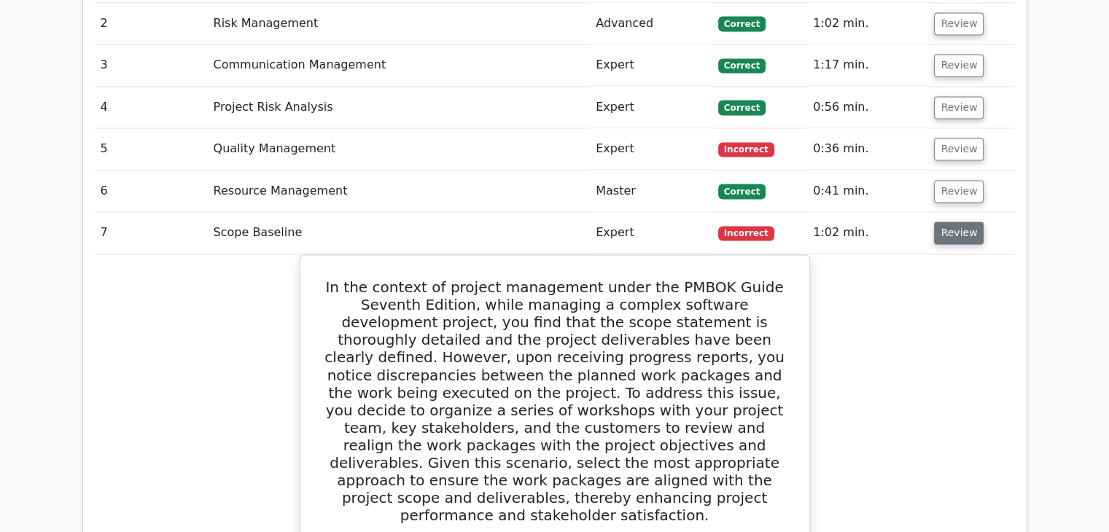
click at [950, 222] on button "Review" at bounding box center [959, 233] width 50 height 23
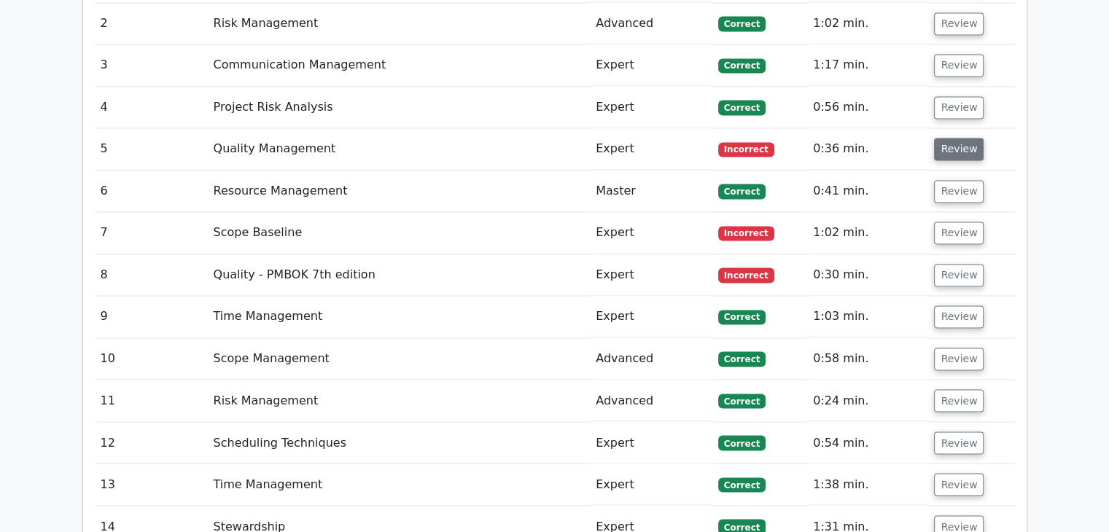
click at [947, 138] on button "Review" at bounding box center [959, 149] width 50 height 23
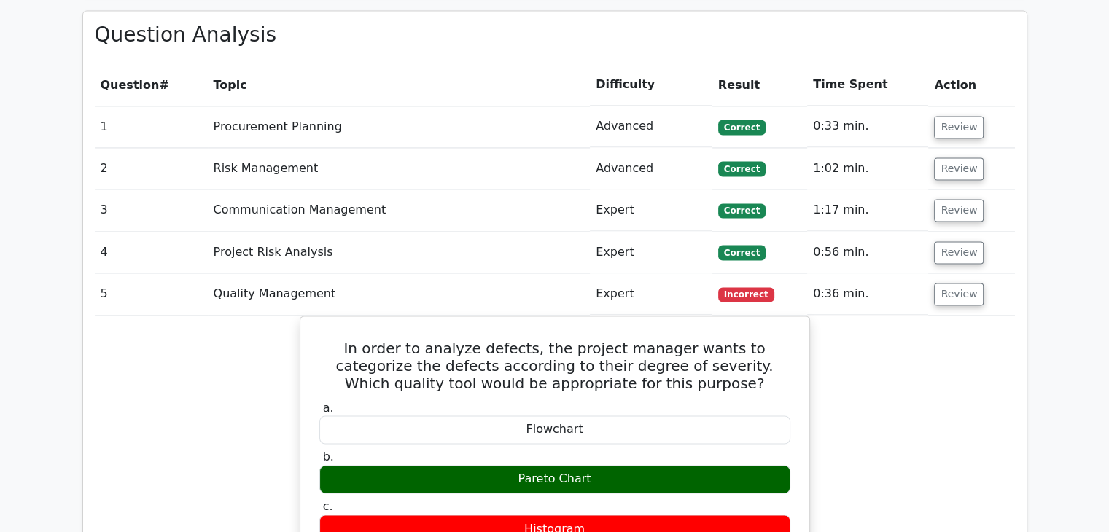
scroll to position [2259, 0]
